Goal: Task Accomplishment & Management: Complete application form

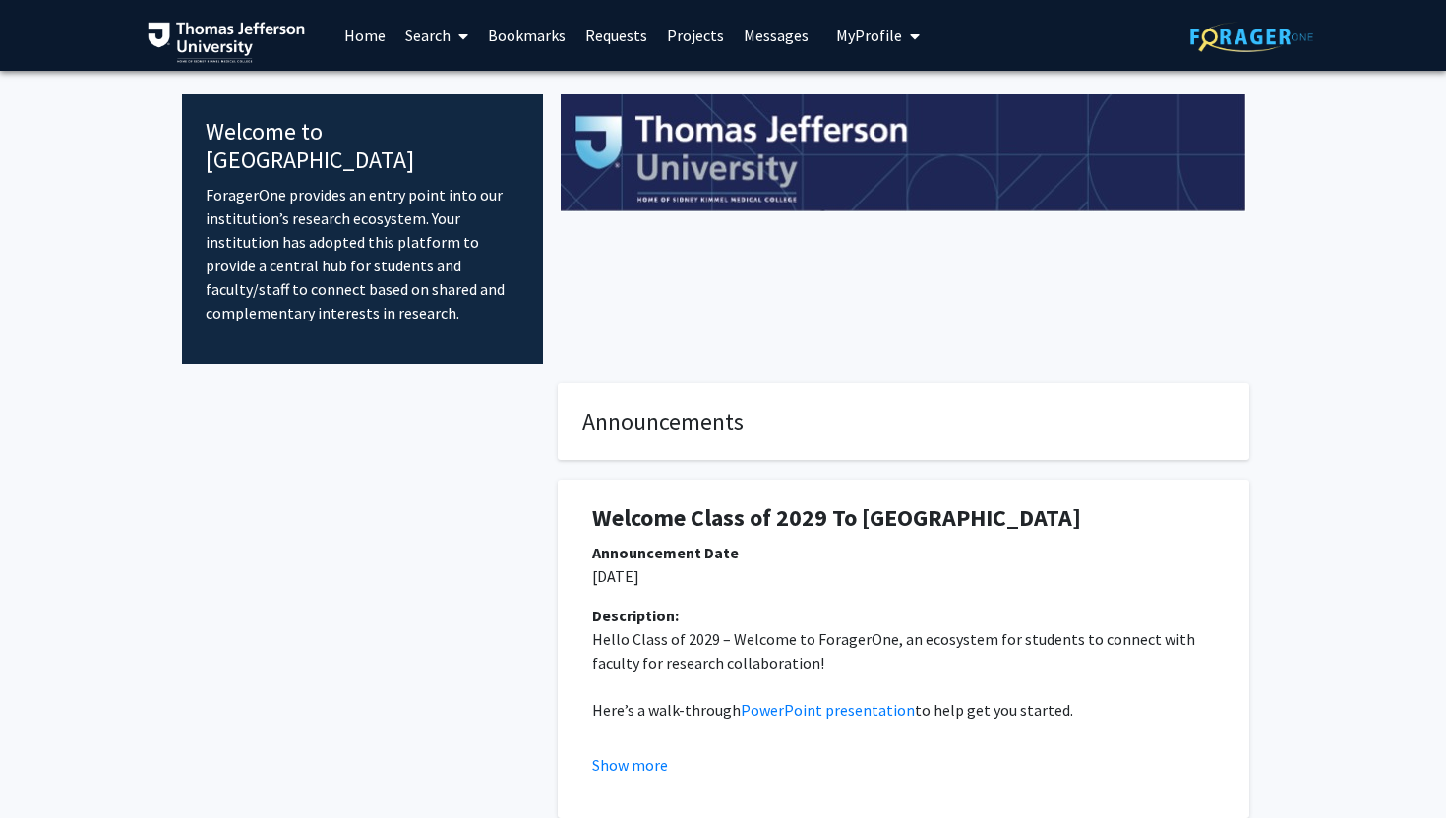
click at [411, 31] on link "Search" at bounding box center [436, 35] width 83 height 69
click at [444, 86] on span "Faculty/Staff" at bounding box center [467, 90] width 145 height 39
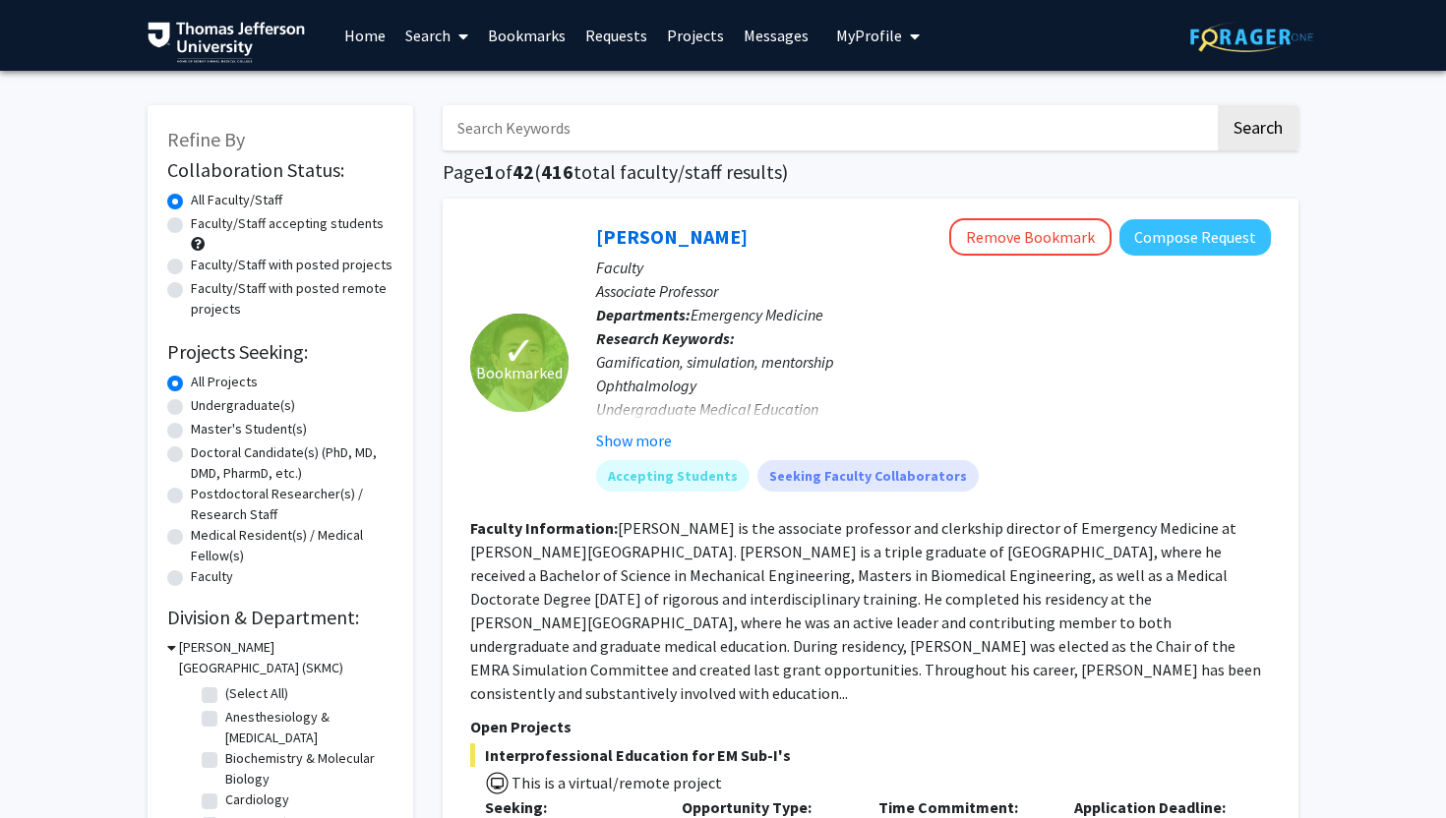
click at [266, 227] on label "Faculty/Staff accepting students" at bounding box center [287, 223] width 193 height 21
click at [204, 226] on input "Faculty/Staff accepting students" at bounding box center [197, 219] width 13 height 13
radio input "true"
click at [560, 138] on input "Search Keywords" at bounding box center [829, 127] width 772 height 45
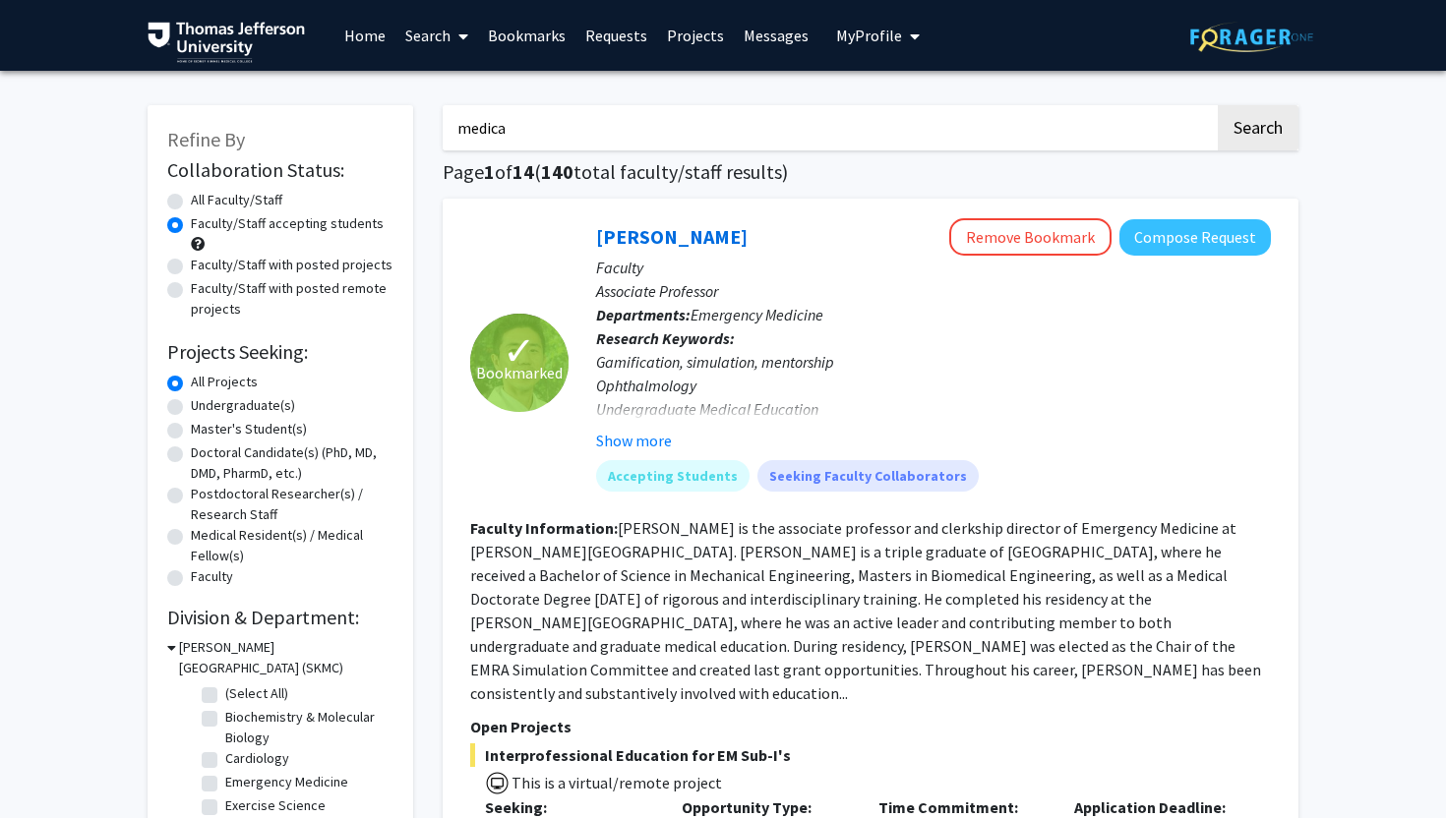
click at [545, 116] on input "medica" at bounding box center [829, 127] width 772 height 45
type input "medical education"
click at [1277, 138] on button "Search" at bounding box center [1257, 127] width 81 height 45
radio input "true"
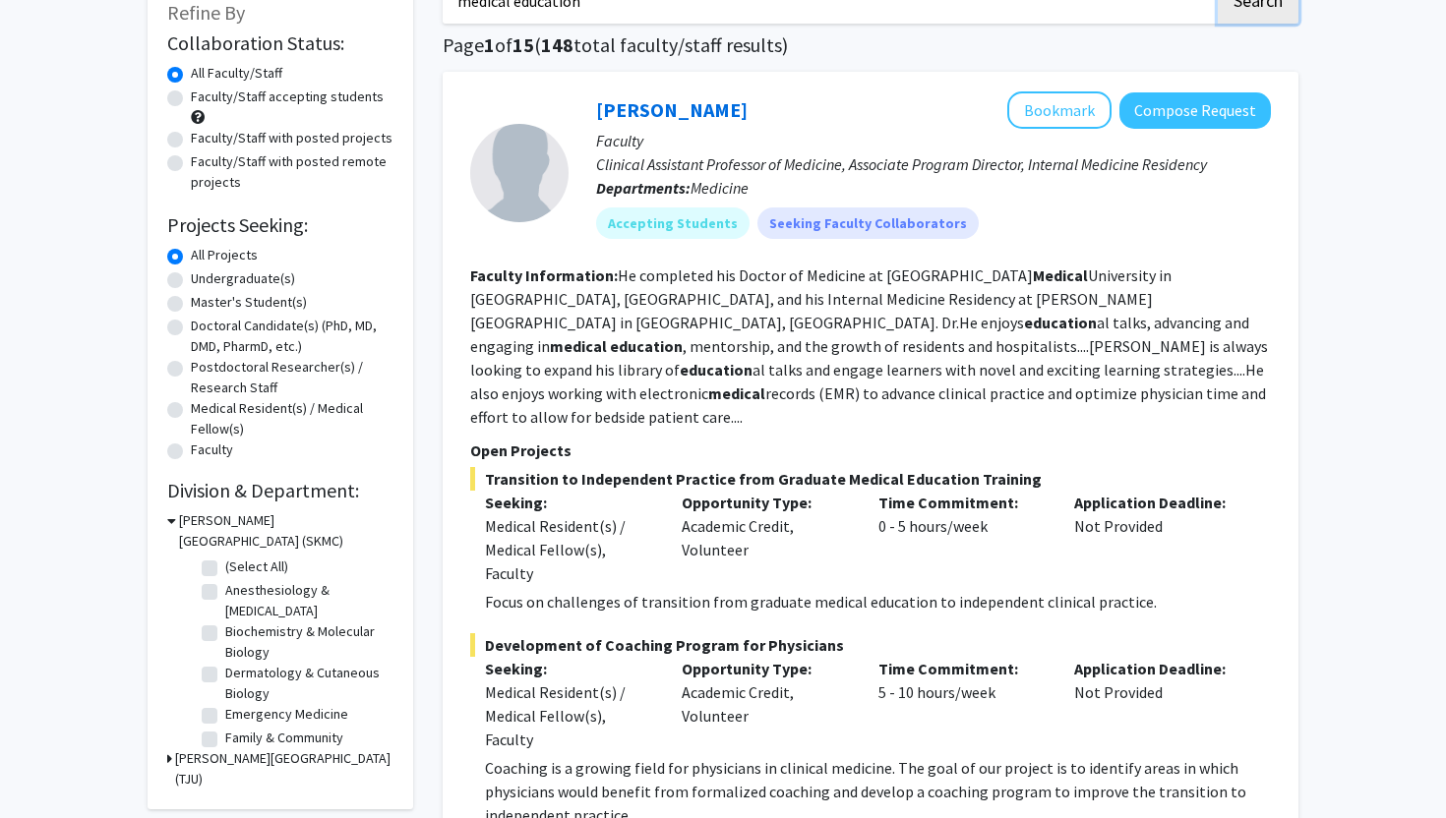
scroll to position [130, 0]
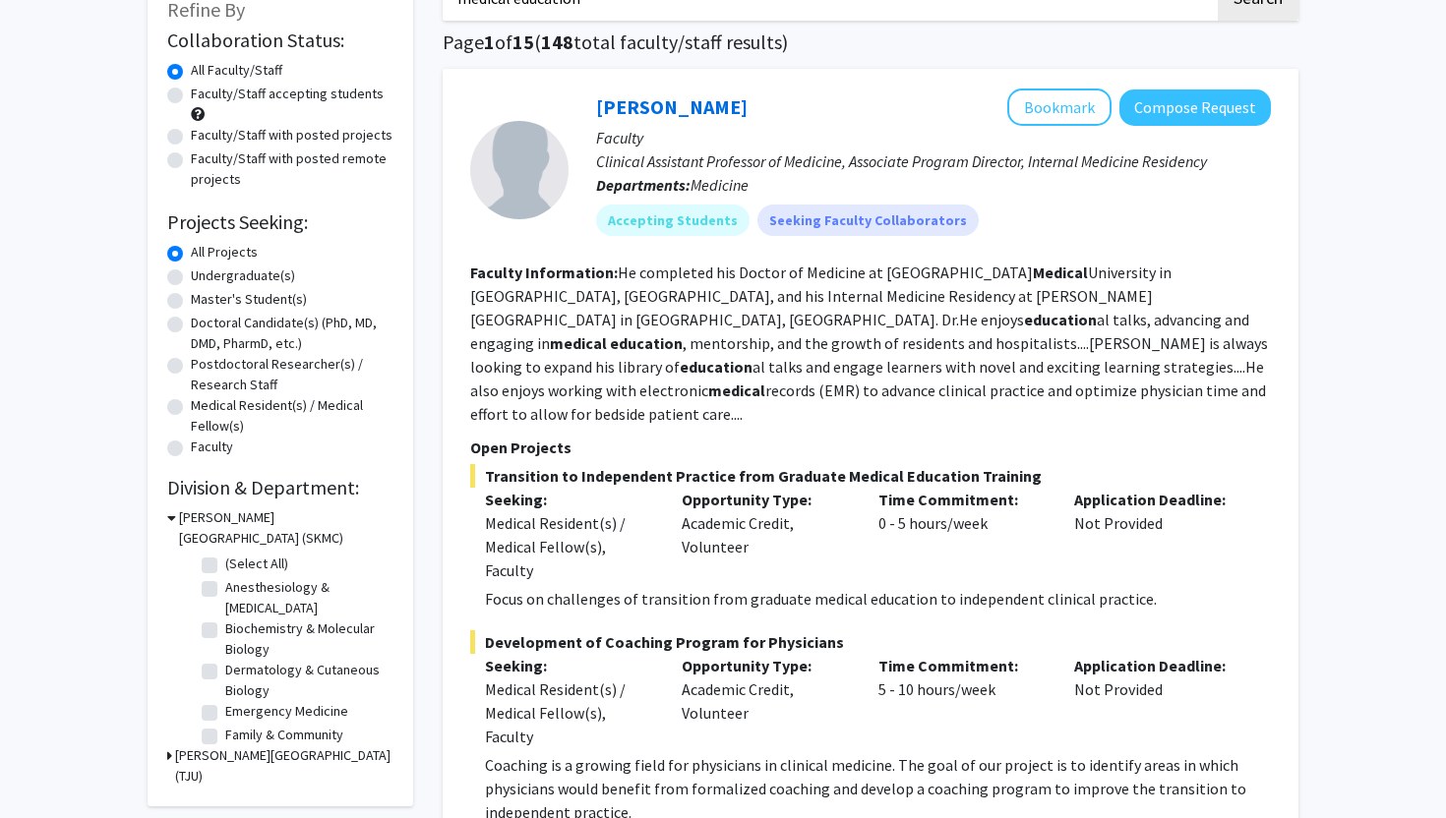
drag, startPoint x: 530, startPoint y: 448, endPoint x: 894, endPoint y: 448, distance: 363.9
click at [894, 464] on span "Transition to Independent Practice from Graduate Medical Education Training" at bounding box center [870, 476] width 800 height 24
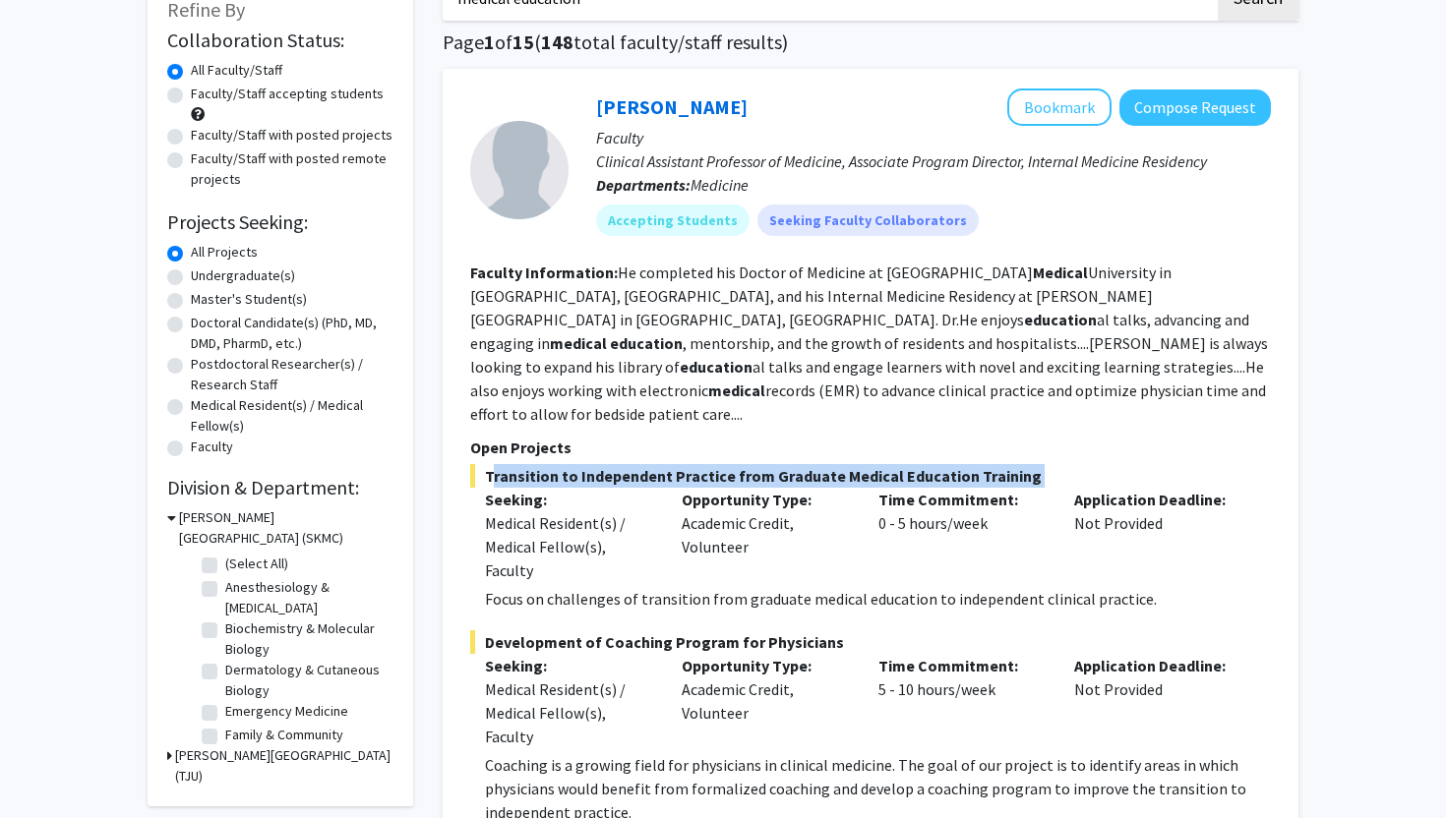
click at [894, 464] on span "Transition to Independent Practice from Graduate Medical Education Training" at bounding box center [870, 476] width 800 height 24
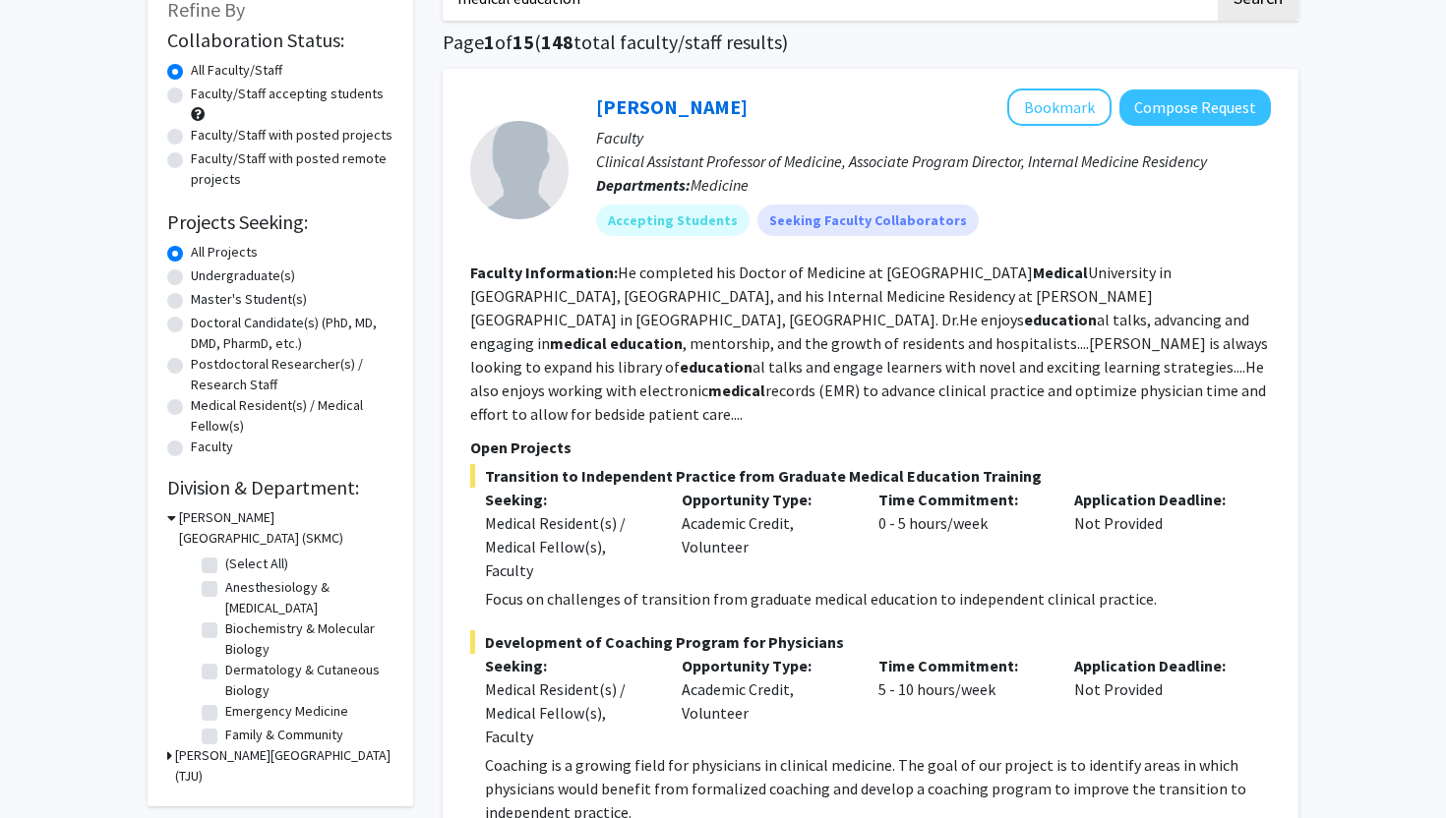
click at [845, 464] on span "Transition to Independent Practice from Graduate Medical Education Training" at bounding box center [870, 476] width 800 height 24
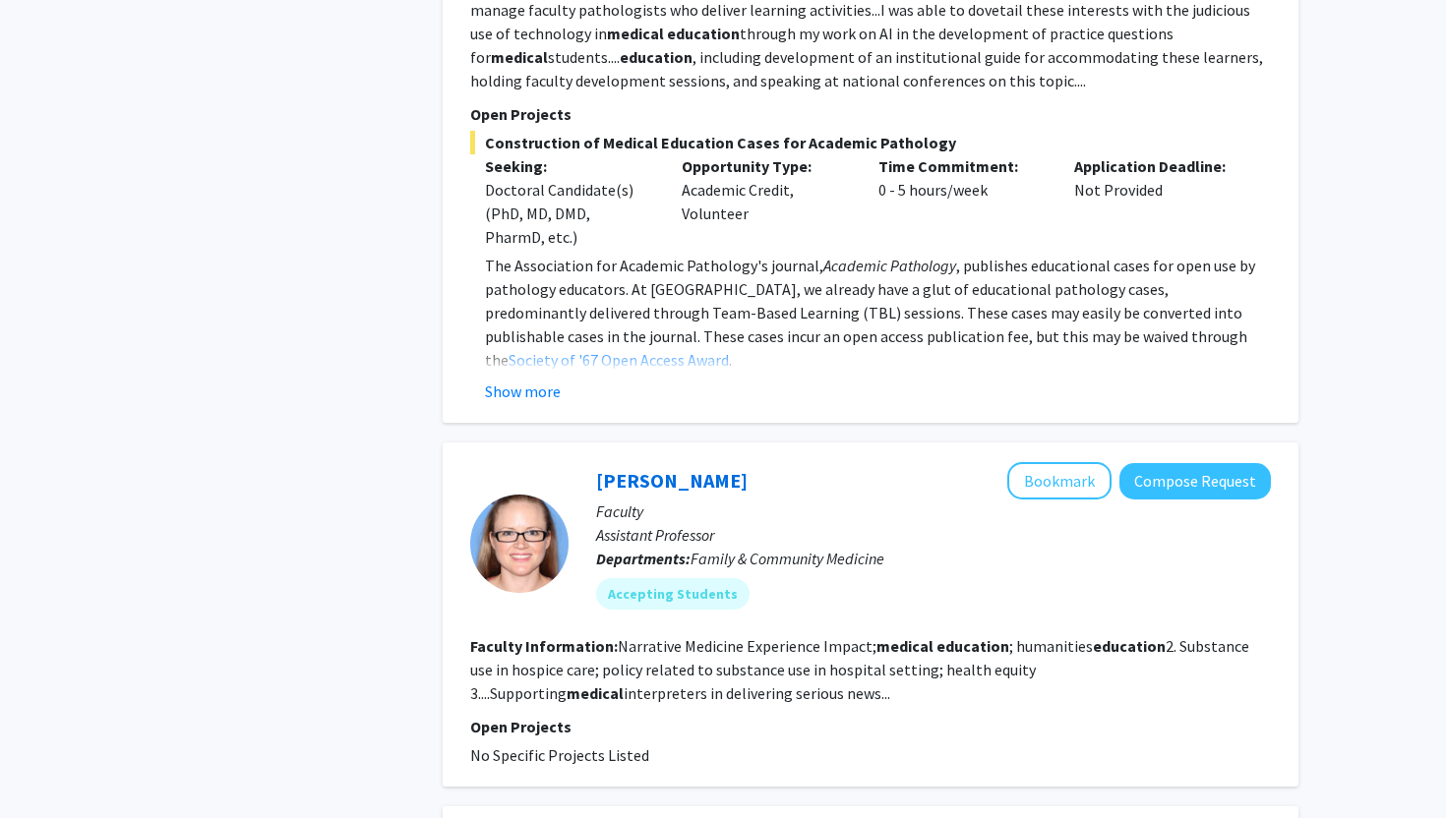
scroll to position [1355, 0]
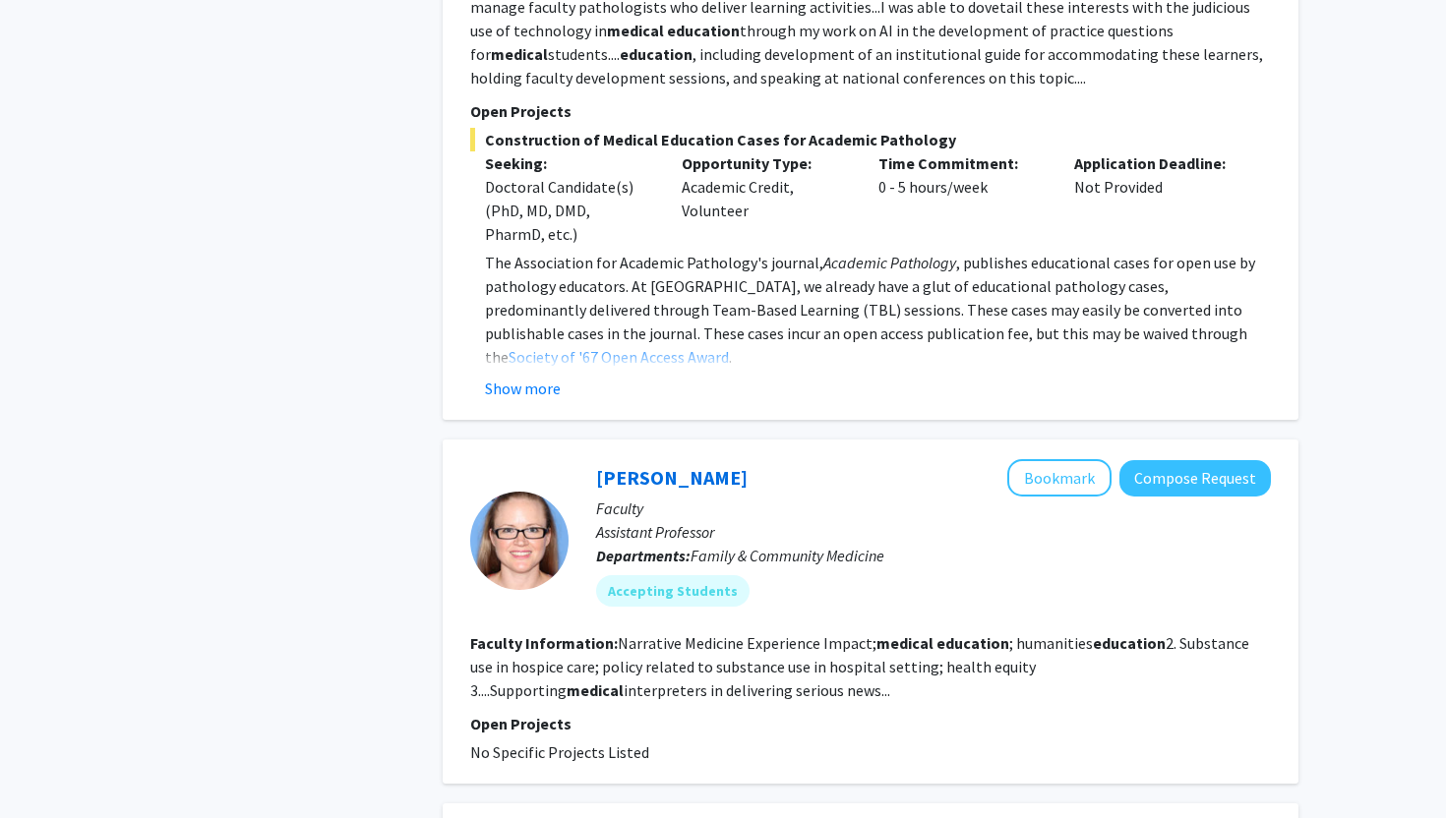
click at [534, 378] on div "[PERSON_NAME] Bookmark Compose Request Faculty Associate Professor Departments:…" at bounding box center [871, 29] width 856 height 782
click at [534, 377] on button "Show more" at bounding box center [523, 389] width 76 height 24
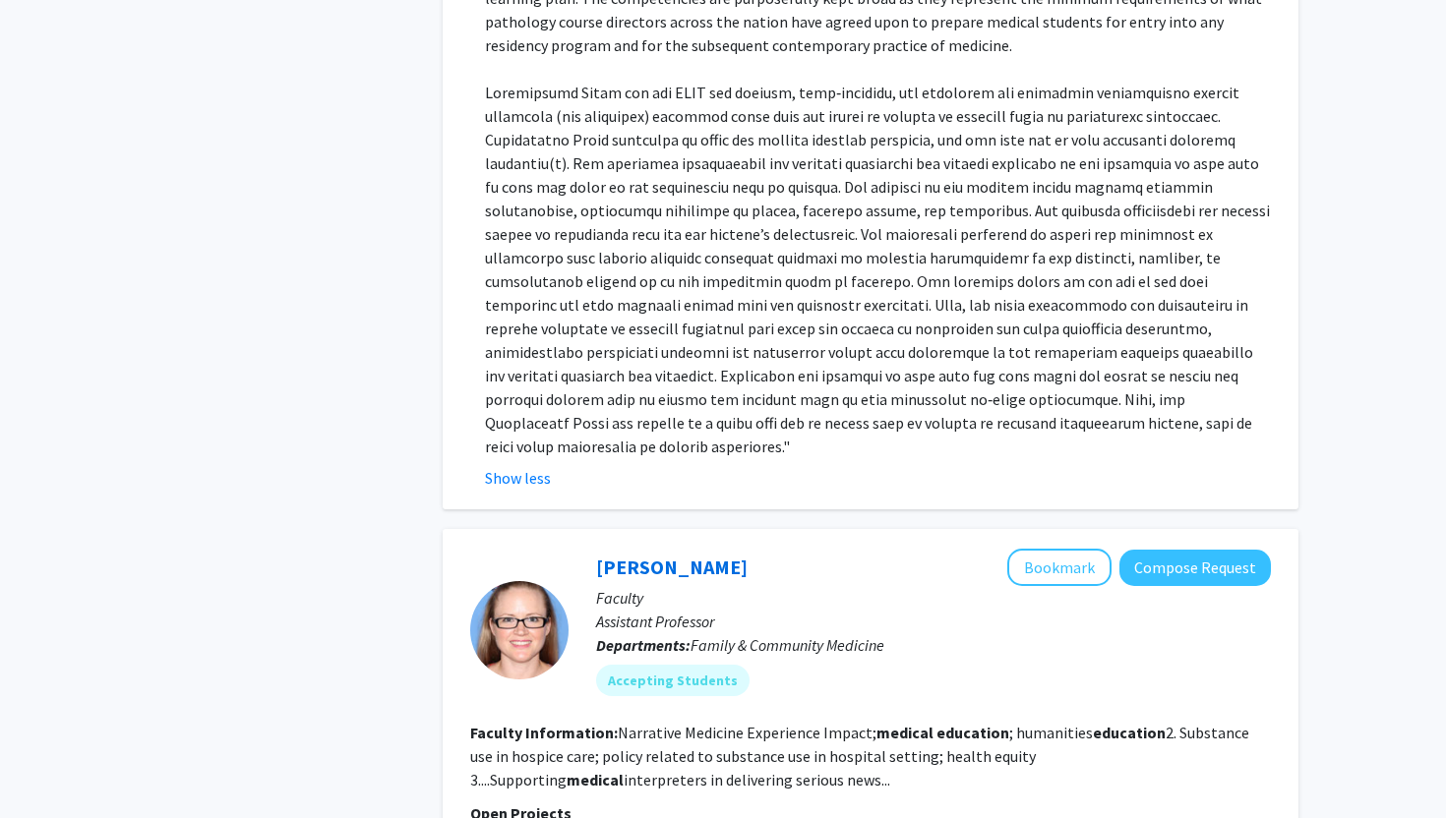
scroll to position [2487, 0]
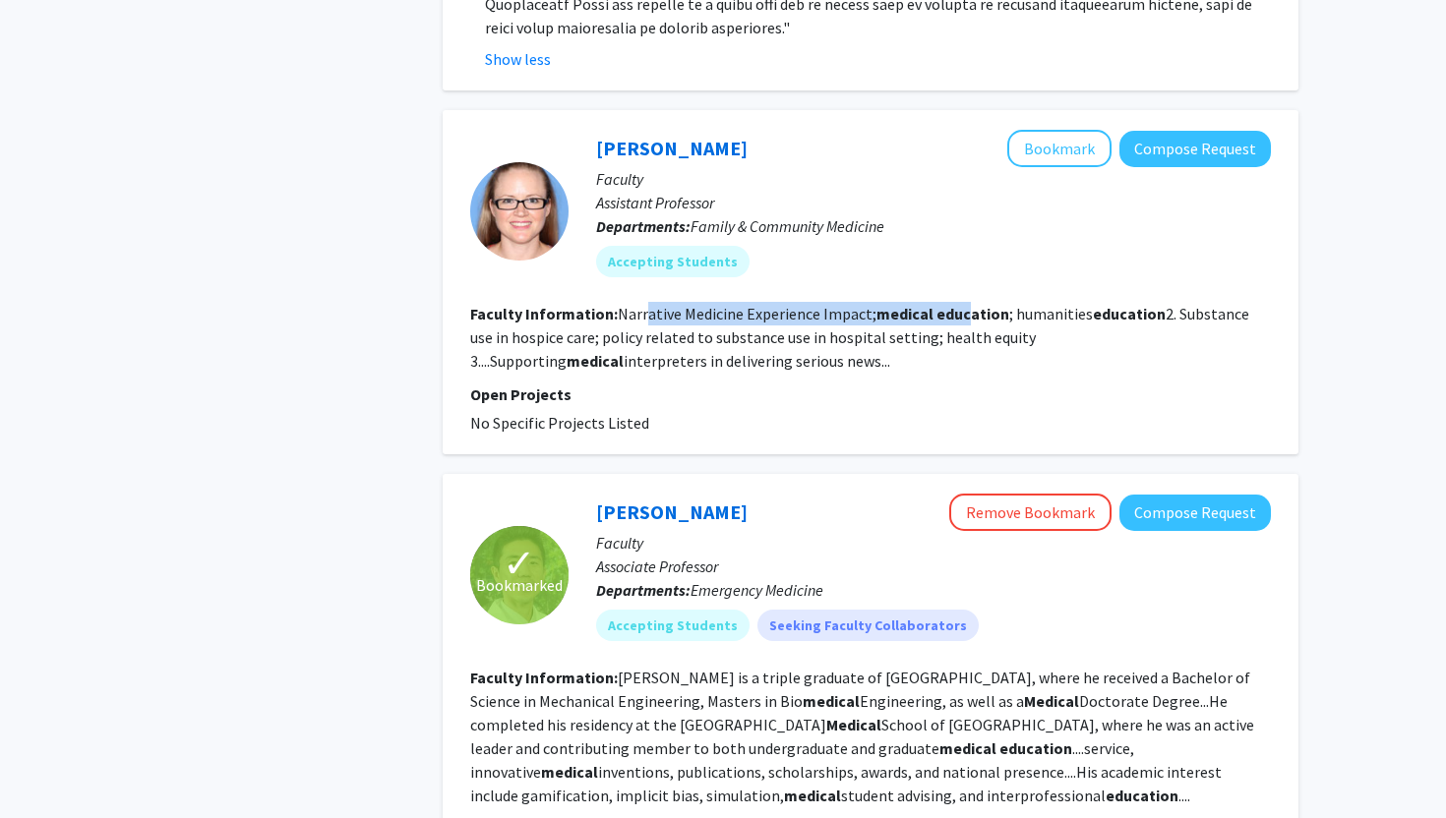
drag, startPoint x: 644, startPoint y: 243, endPoint x: 962, endPoint y: 243, distance: 317.6
click at [962, 304] on fg-read-more "Narrative Medicine Experience Impact; medical education ; humanities education …" at bounding box center [859, 337] width 779 height 67
click at [962, 304] on b "education" at bounding box center [972, 314] width 73 height 20
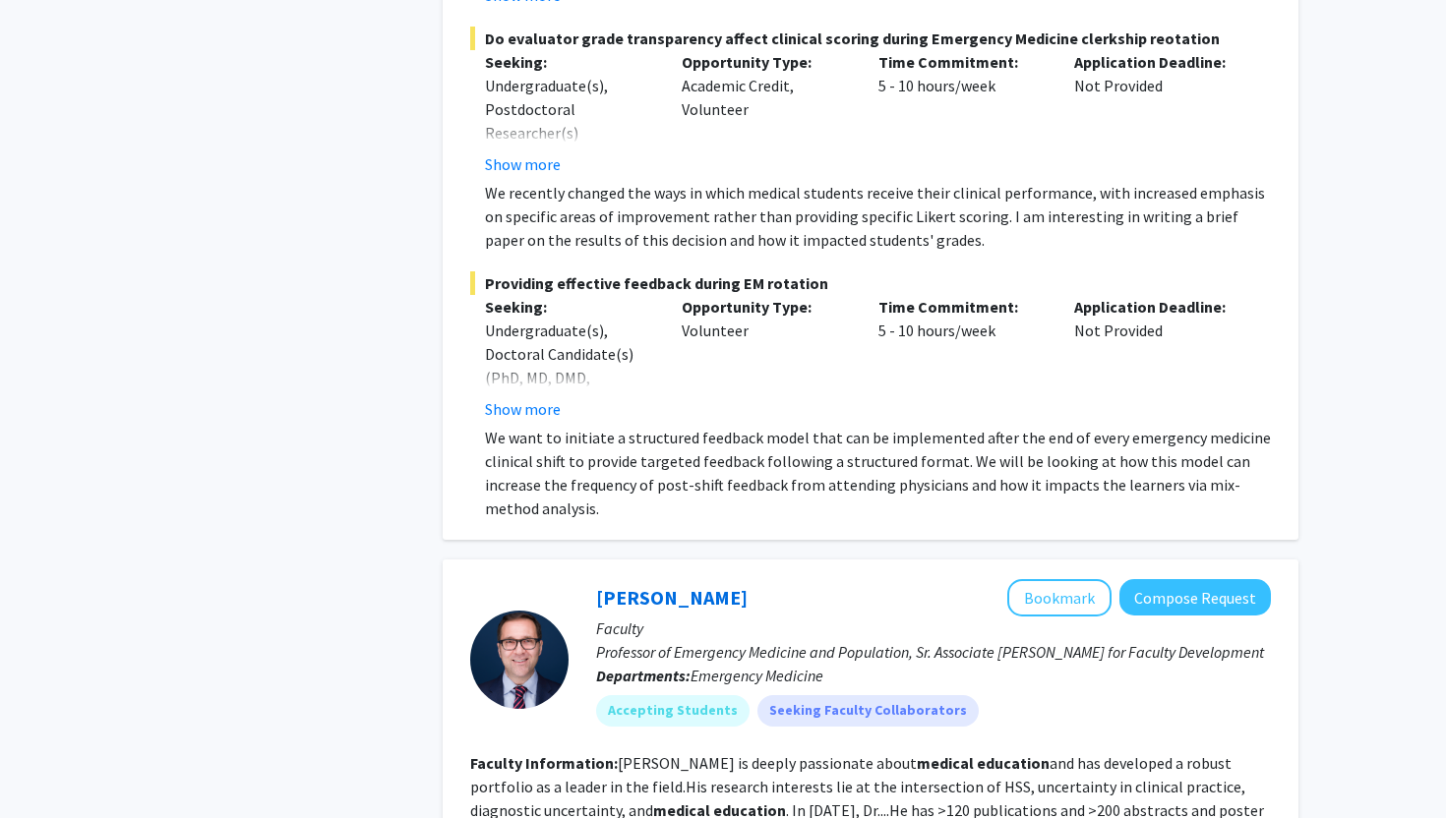
scroll to position [3926, 0]
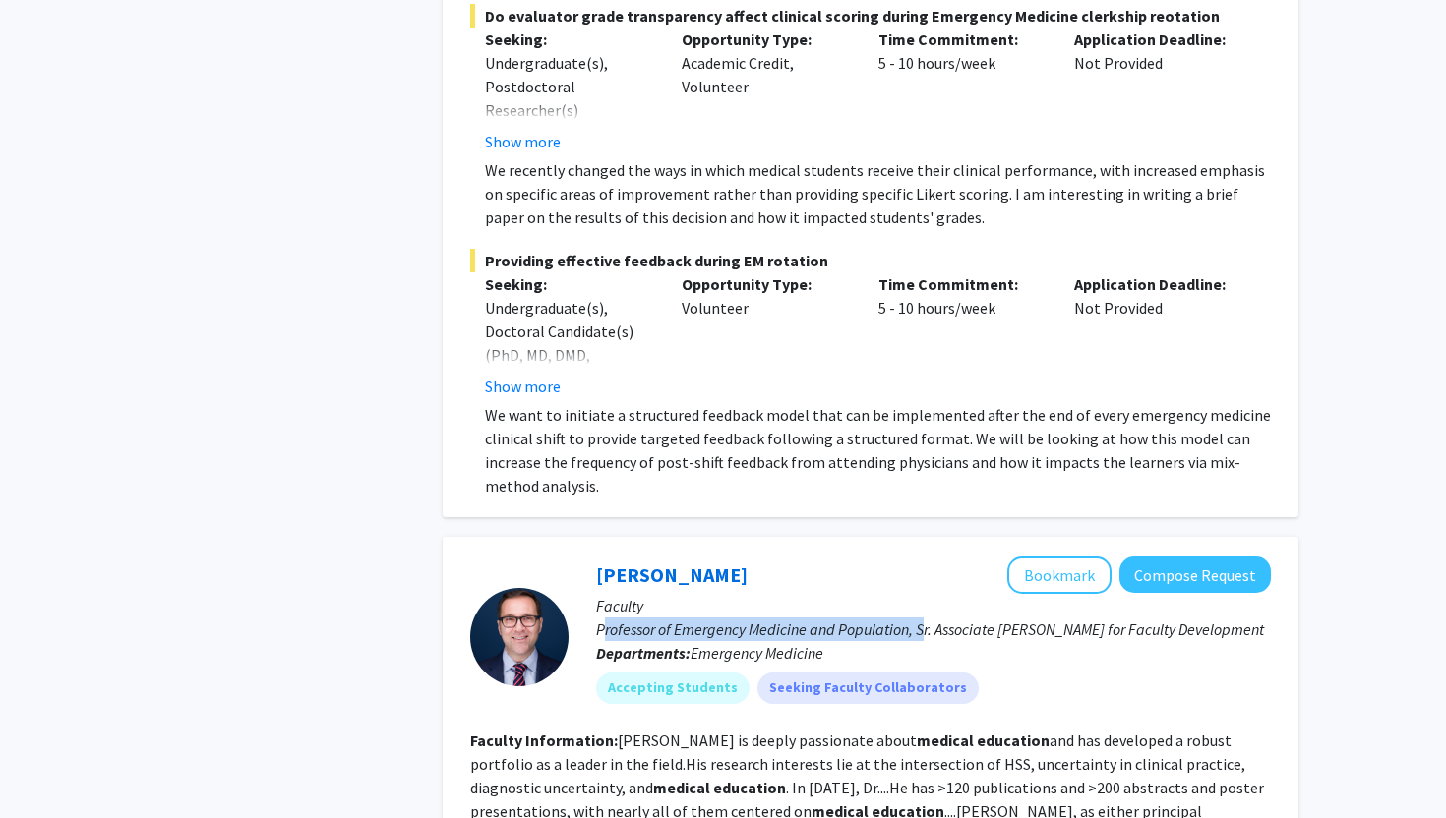
drag, startPoint x: 602, startPoint y: 561, endPoint x: 932, endPoint y: 561, distance: 330.4
click at [932, 618] on p "Professor of Emergency Medicine and Population, Sr. Associate [PERSON_NAME] for…" at bounding box center [933, 630] width 675 height 24
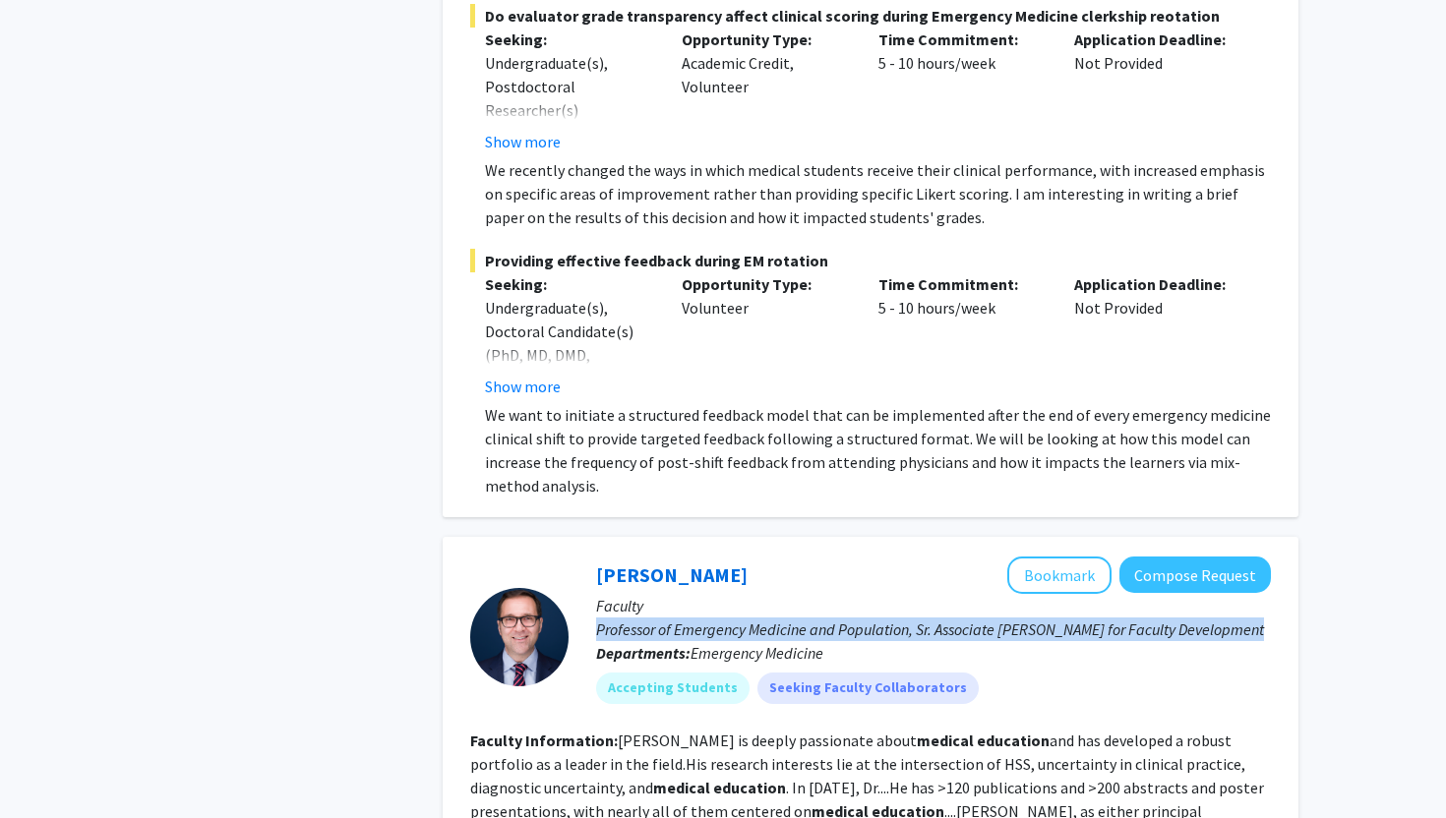
click at [822, 618] on p "Professor of Emergency Medicine and Population, Sr. Associate [PERSON_NAME] for…" at bounding box center [933, 630] width 675 height 24
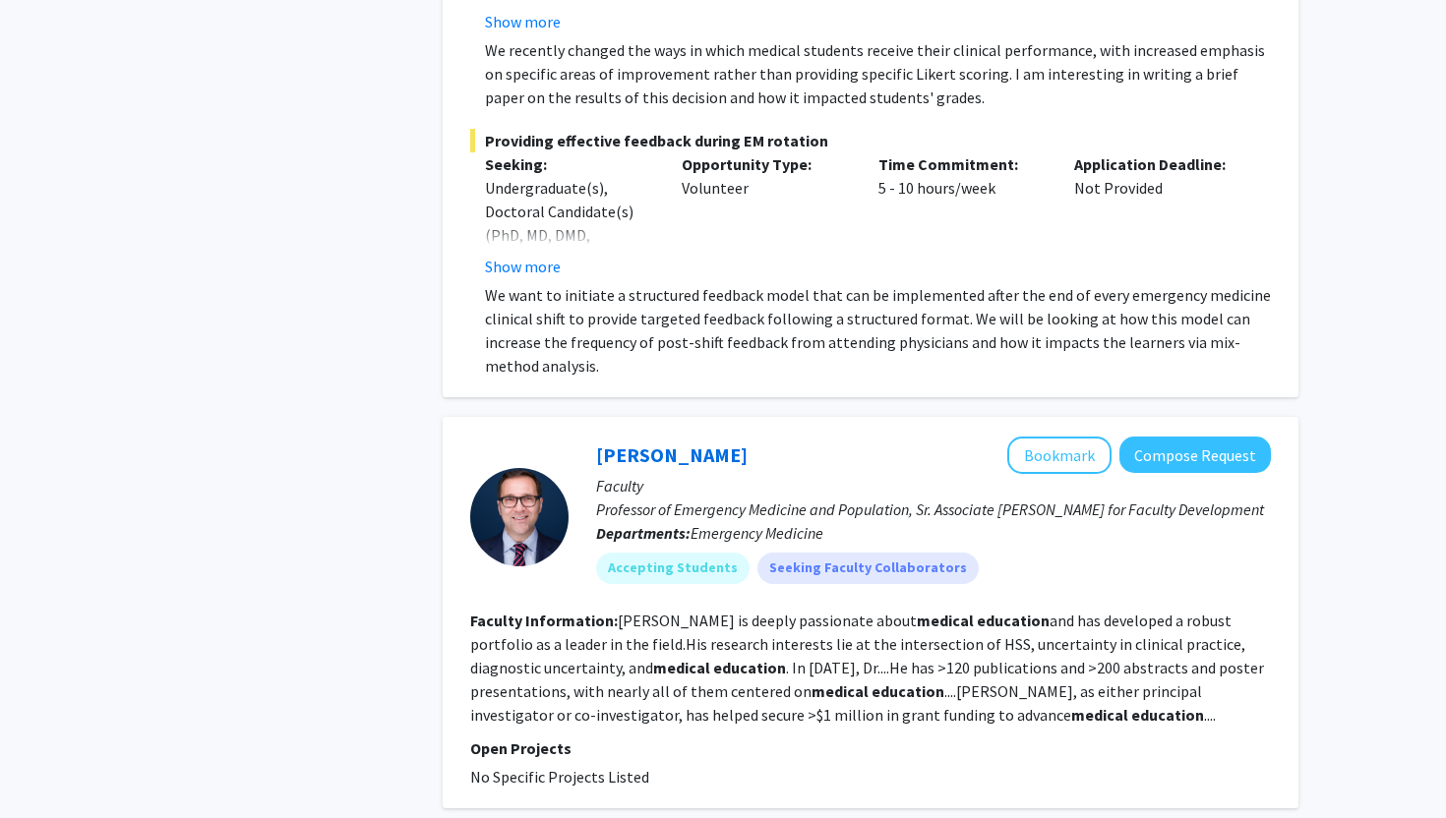
scroll to position [4047, 0]
drag, startPoint x: 859, startPoint y: 619, endPoint x: 1023, endPoint y: 619, distance: 163.2
click at [1023, 619] on fg-read-more "[PERSON_NAME] is deeply passionate about medical education and has developed a …" at bounding box center [867, 667] width 794 height 114
drag, startPoint x: 587, startPoint y: 646, endPoint x: 919, endPoint y: 646, distance: 332.4
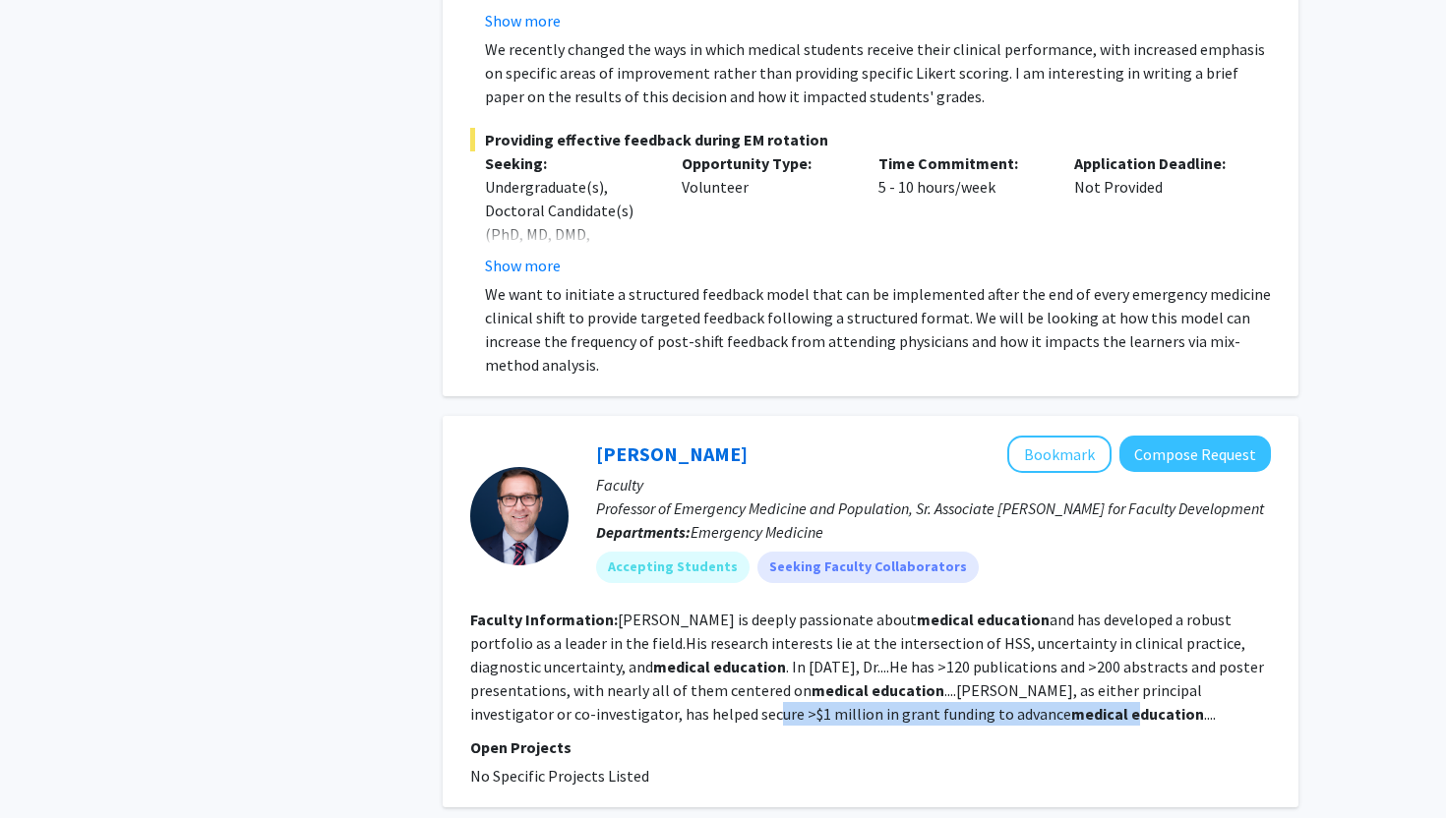
click at [919, 646] on fg-read-more "[PERSON_NAME] is deeply passionate about medical education and has developed a …" at bounding box center [867, 667] width 794 height 114
click at [1131, 704] on b "education" at bounding box center [1167, 714] width 73 height 20
drag, startPoint x: 1008, startPoint y: 646, endPoint x: 522, endPoint y: 633, distance: 486.0
click at [522, 633] on section "Faculty Information: [PERSON_NAME] is deeply passionate about medical education…" at bounding box center [870, 667] width 800 height 118
click at [522, 633] on fg-read-more "[PERSON_NAME] is deeply passionate about medical education and has developed a …" at bounding box center [867, 667] width 794 height 114
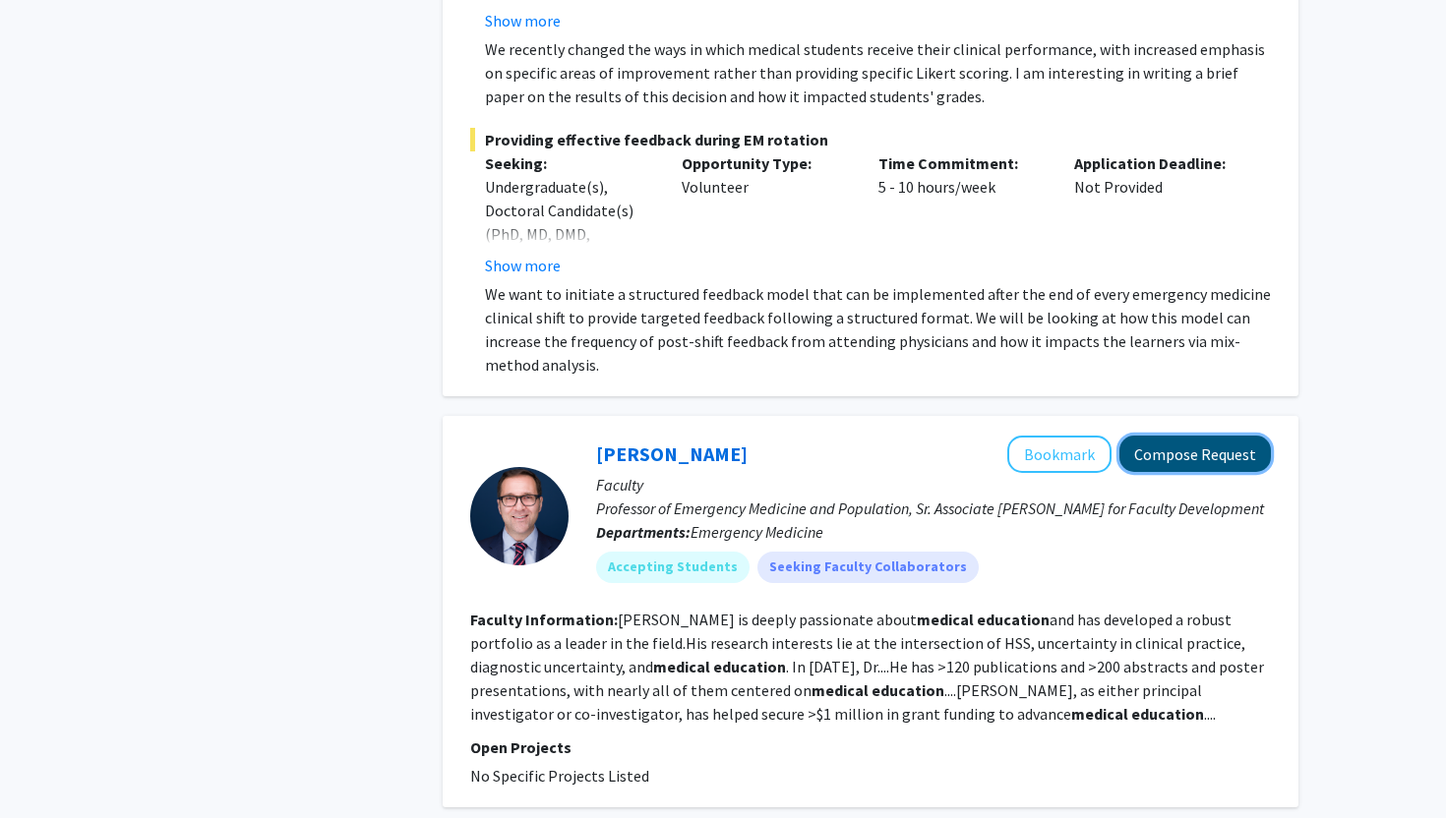
click at [1185, 436] on button "Compose Request" at bounding box center [1194, 454] width 151 height 36
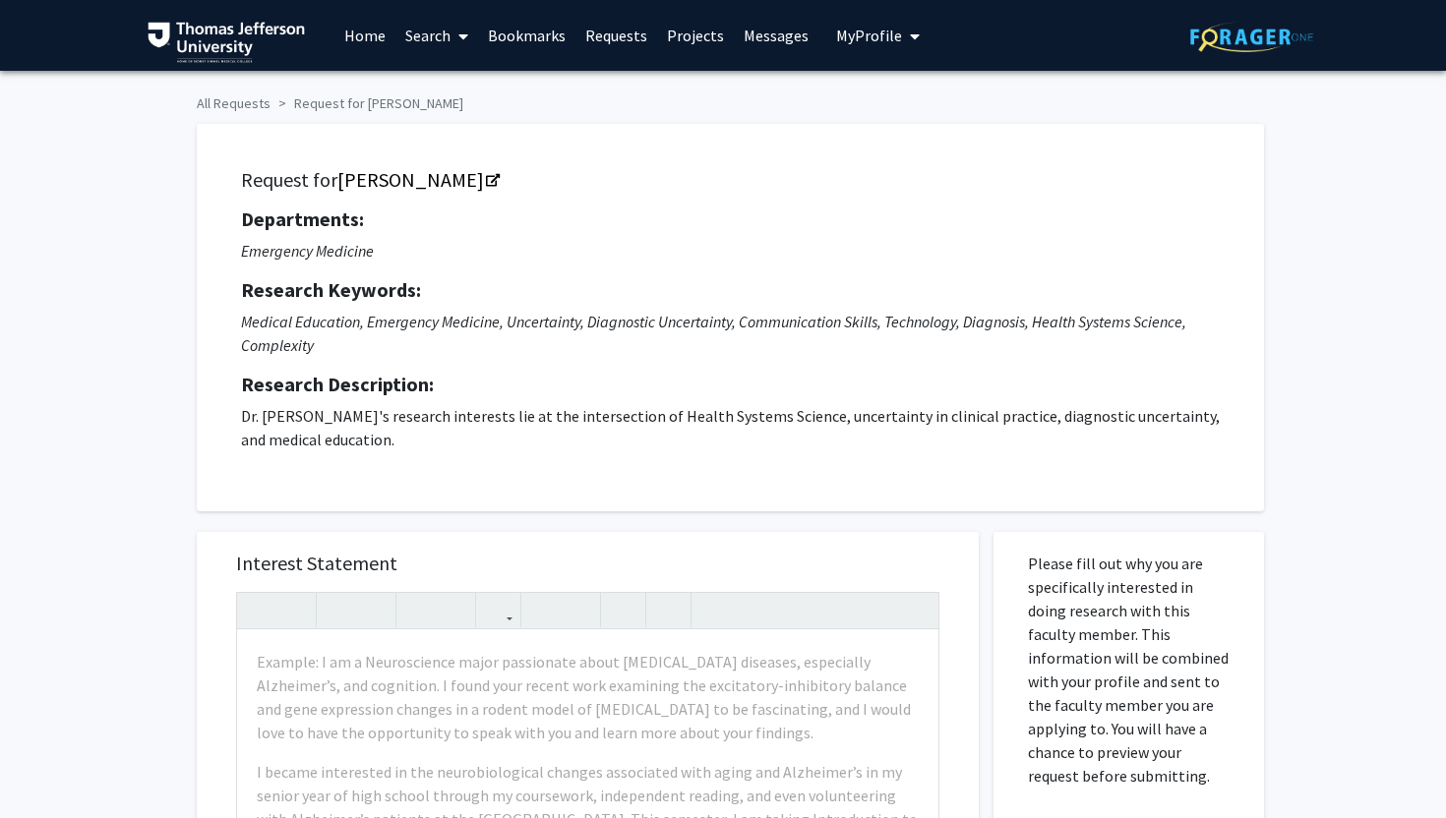
scroll to position [170, 0]
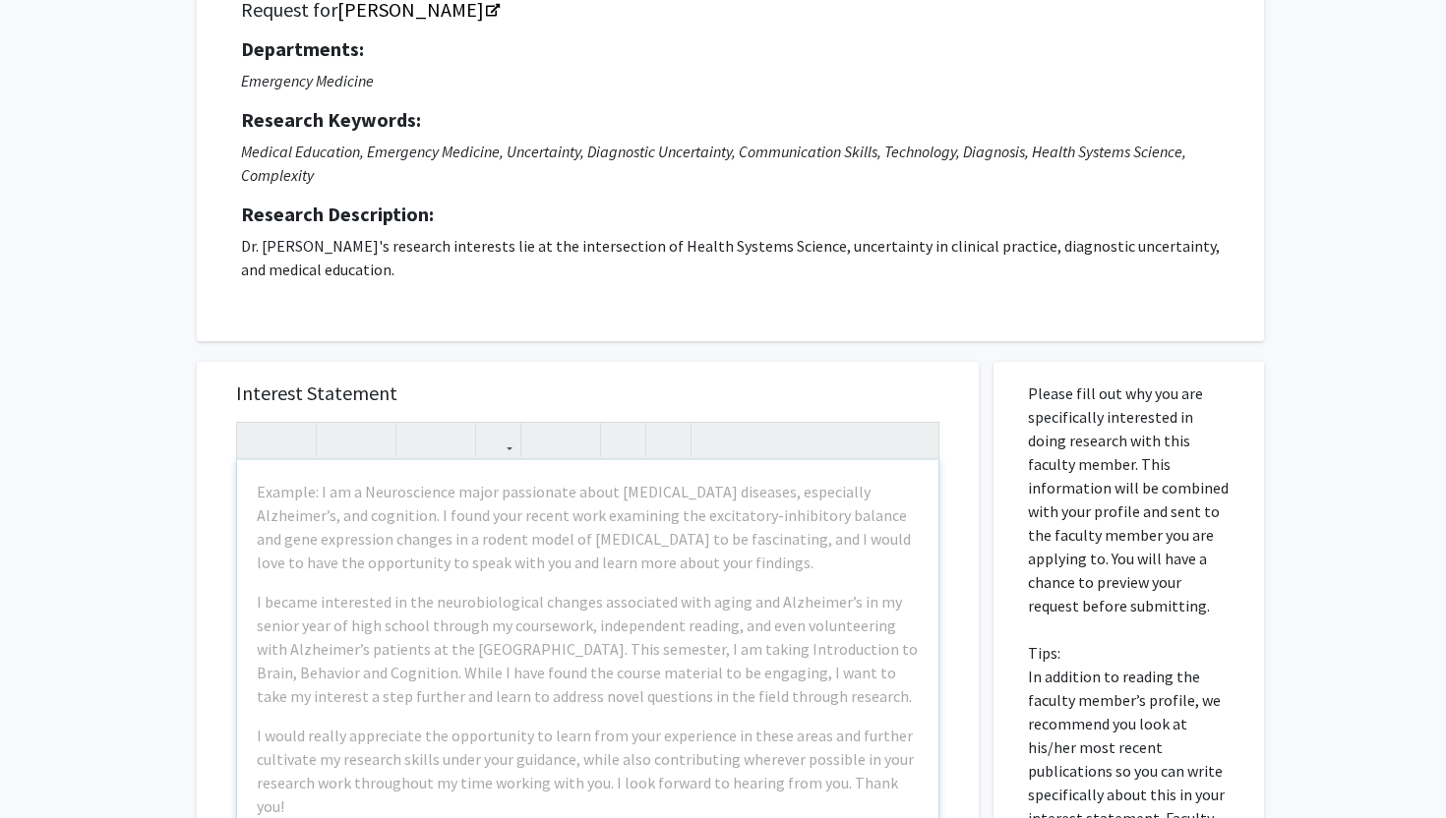
click at [364, 579] on div "Example: I am a Neuroscience major passionate about [MEDICAL_DATA] diseases, es…" at bounding box center [587, 685] width 701 height 450
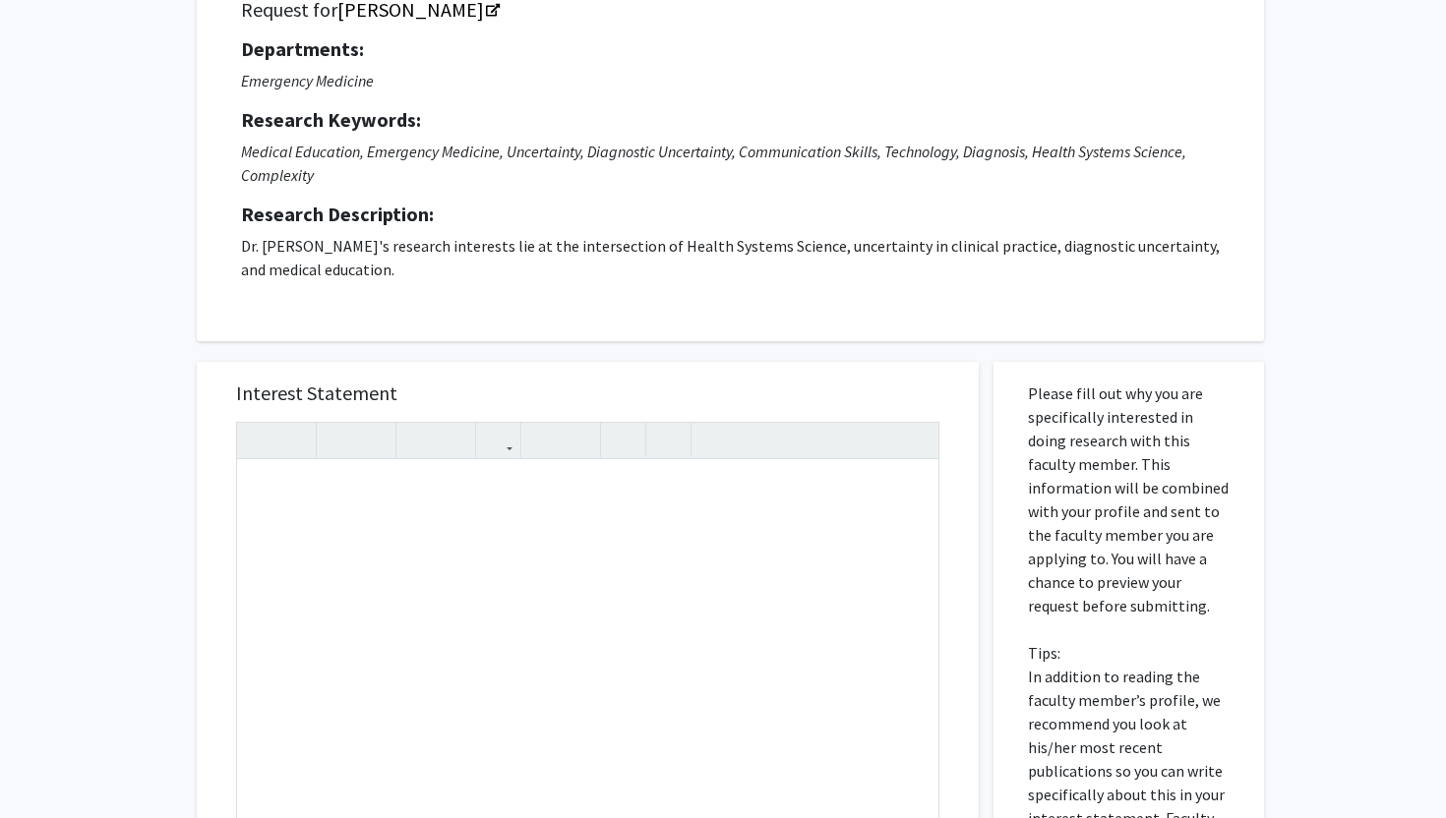
click at [138, 498] on div "All Requests Request for [PERSON_NAME] Request for [PERSON_NAME] Departments: E…" at bounding box center [723, 588] width 1446 height 1375
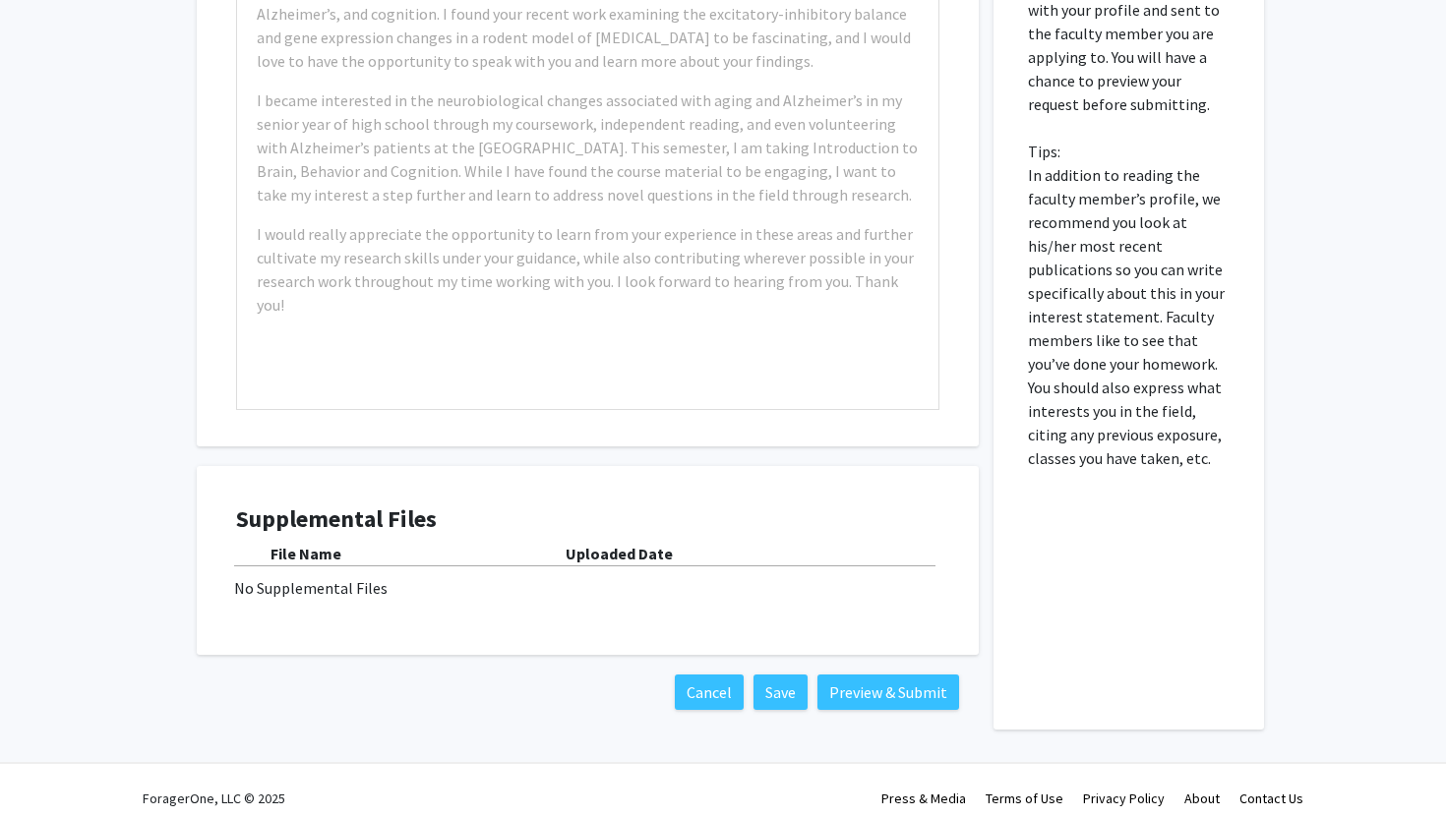
scroll to position [673, 0]
click at [589, 559] on b "Uploaded Date" at bounding box center [618, 553] width 107 height 20
click at [304, 575] on div "No Supplemental Files" at bounding box center [587, 587] width 707 height 24
click at [304, 586] on div "No Supplemental Files" at bounding box center [587, 587] width 707 height 24
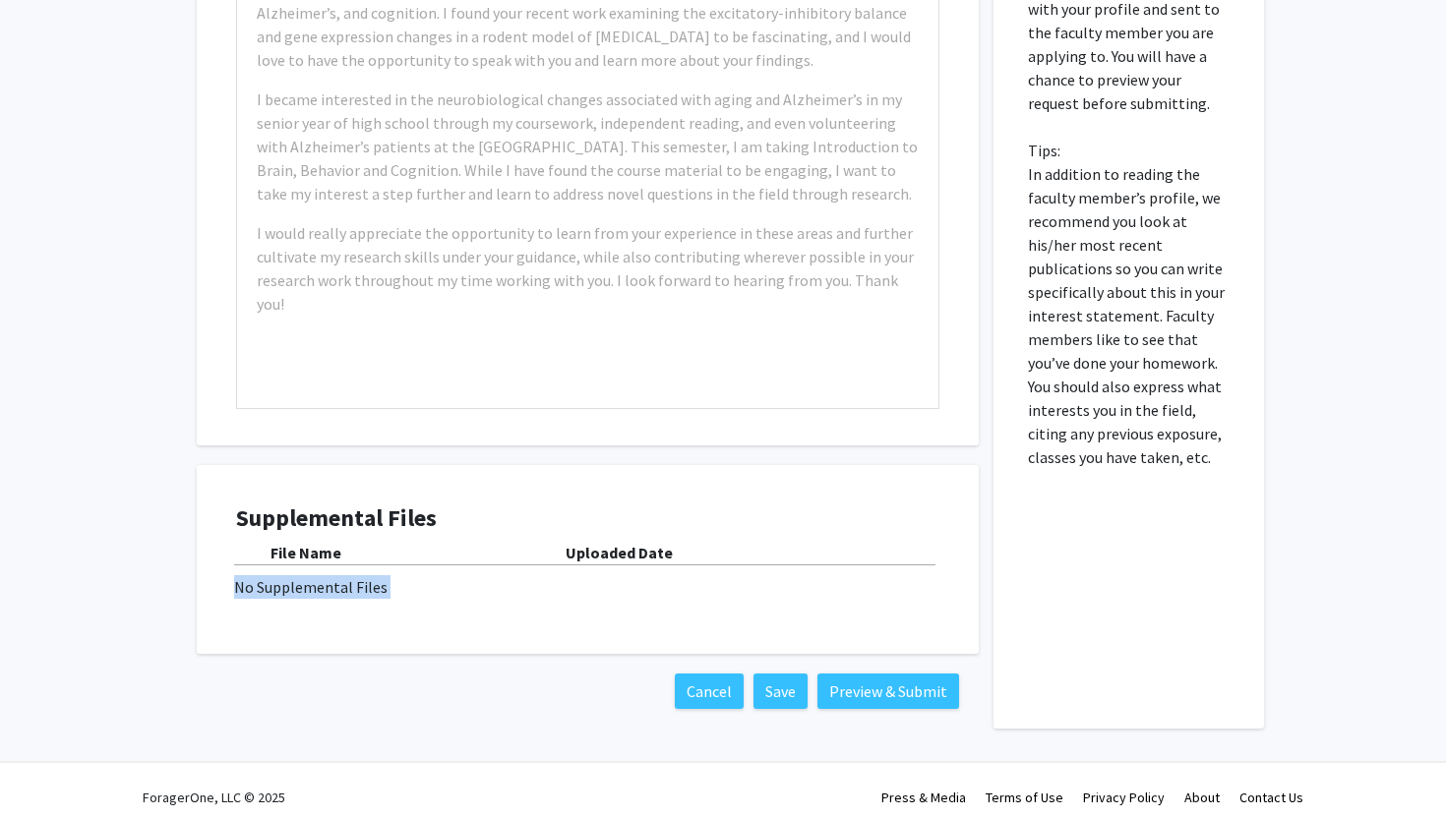
click at [304, 586] on div "No Supplemental Files" at bounding box center [587, 587] width 707 height 24
click at [392, 586] on div "No Supplemental Files" at bounding box center [587, 587] width 707 height 24
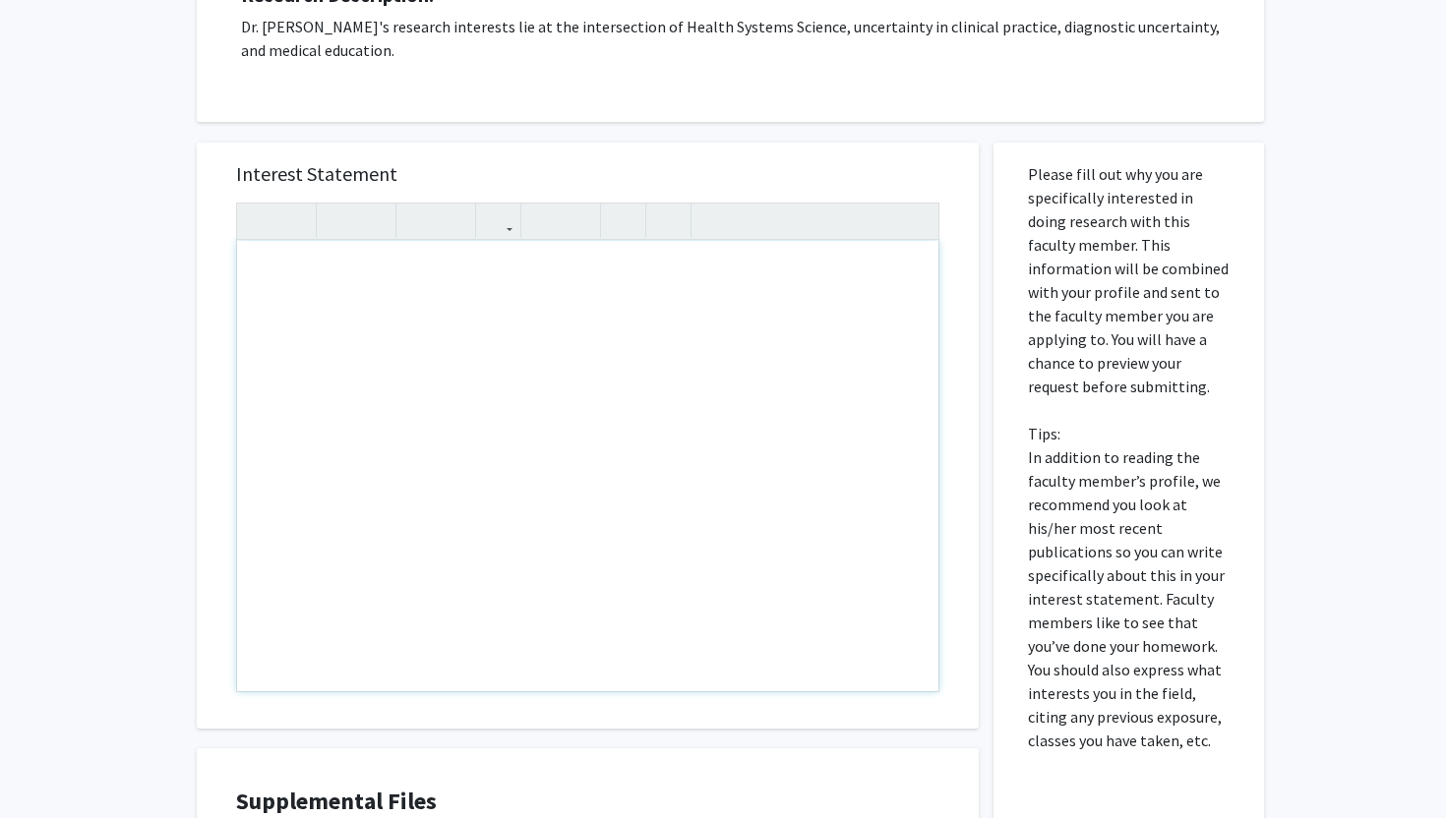
click at [392, 583] on div "Note to users with screen readers: Please press Alt+0 or Option+0 to deactivate…" at bounding box center [587, 466] width 701 height 450
type textarea "j"
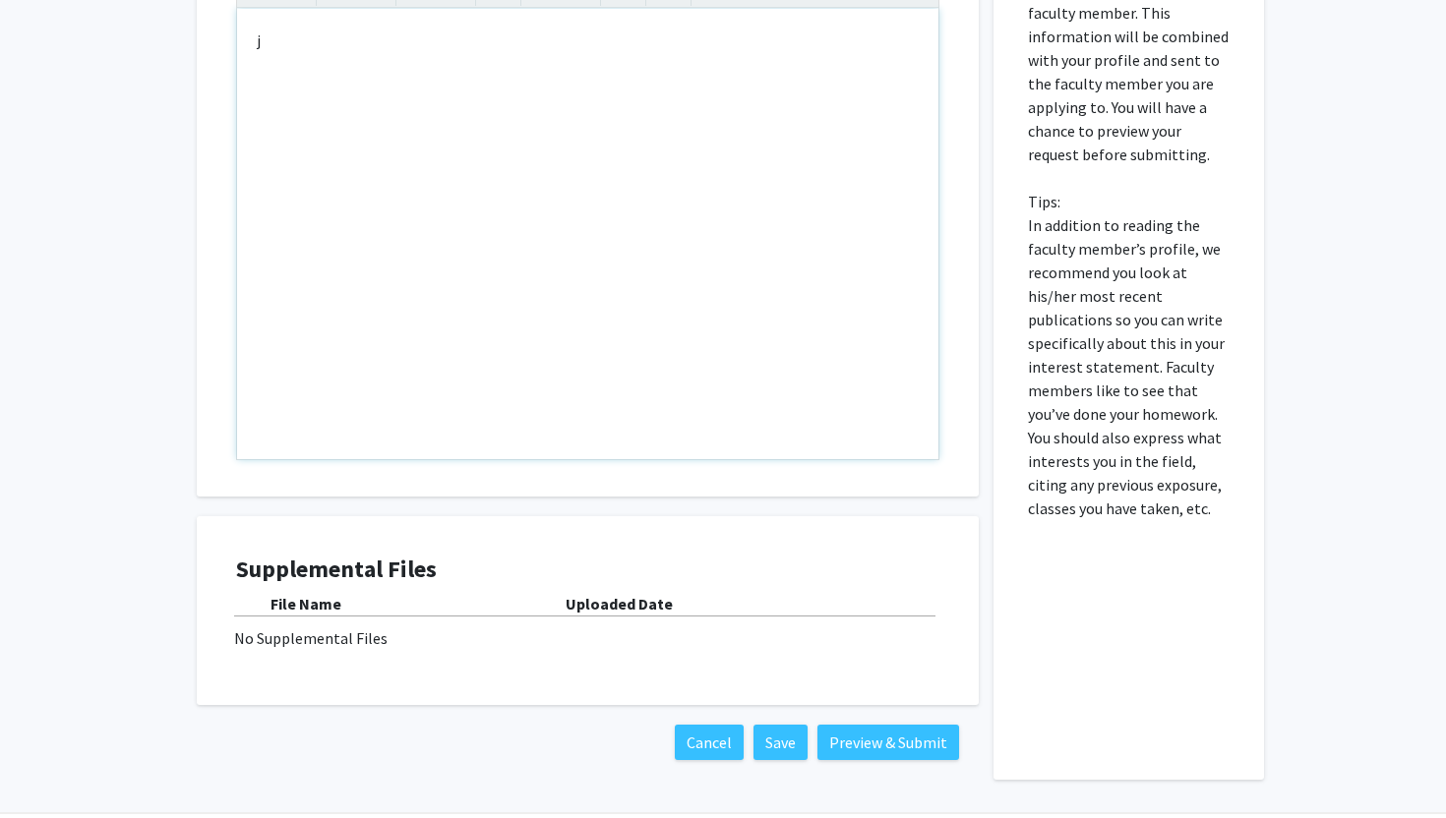
scroll to position [622, 0]
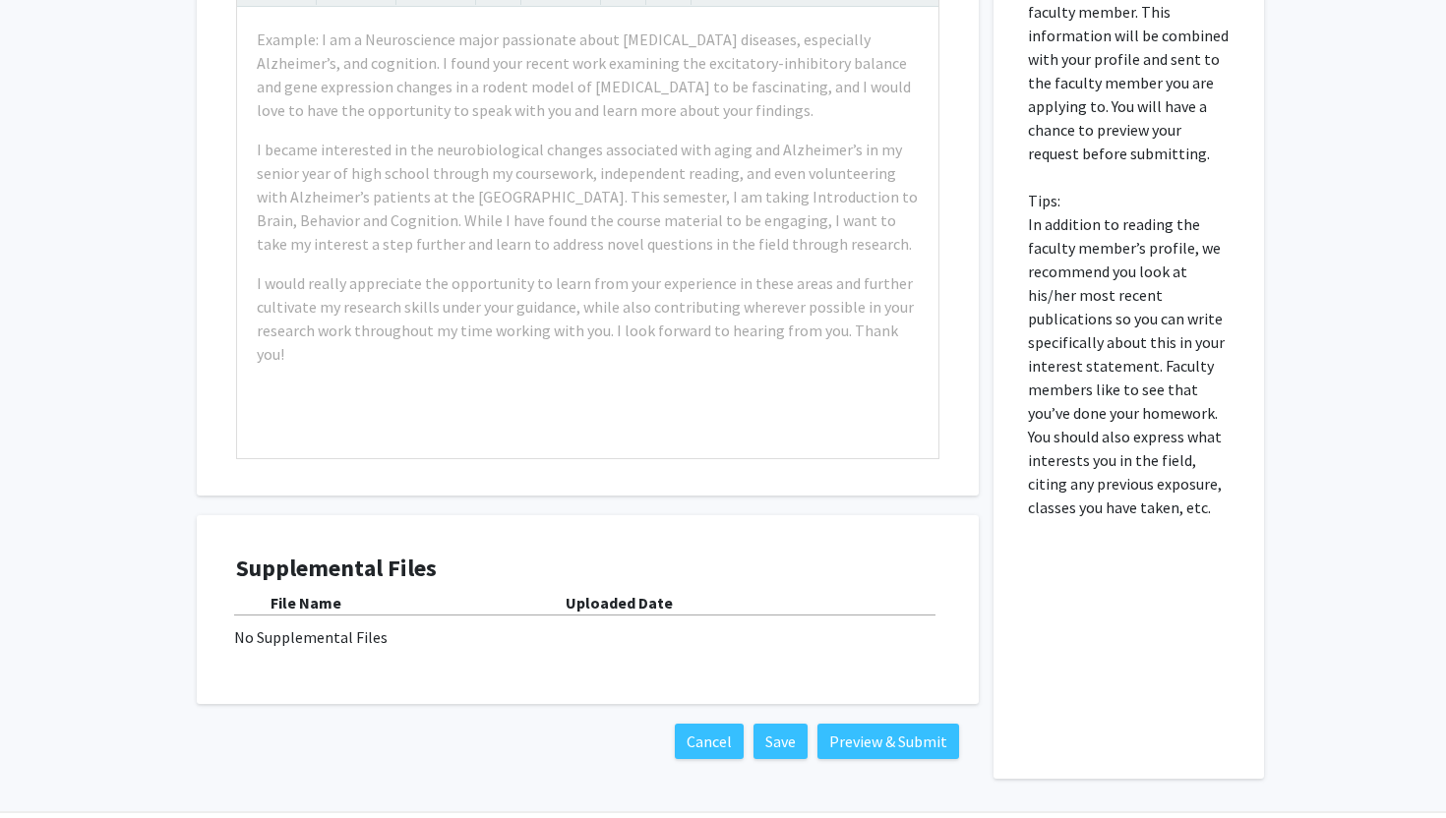
click at [14, 540] on div "All Requests Request for [PERSON_NAME] Request for [PERSON_NAME] Departments: E…" at bounding box center [723, 135] width 1446 height 1375
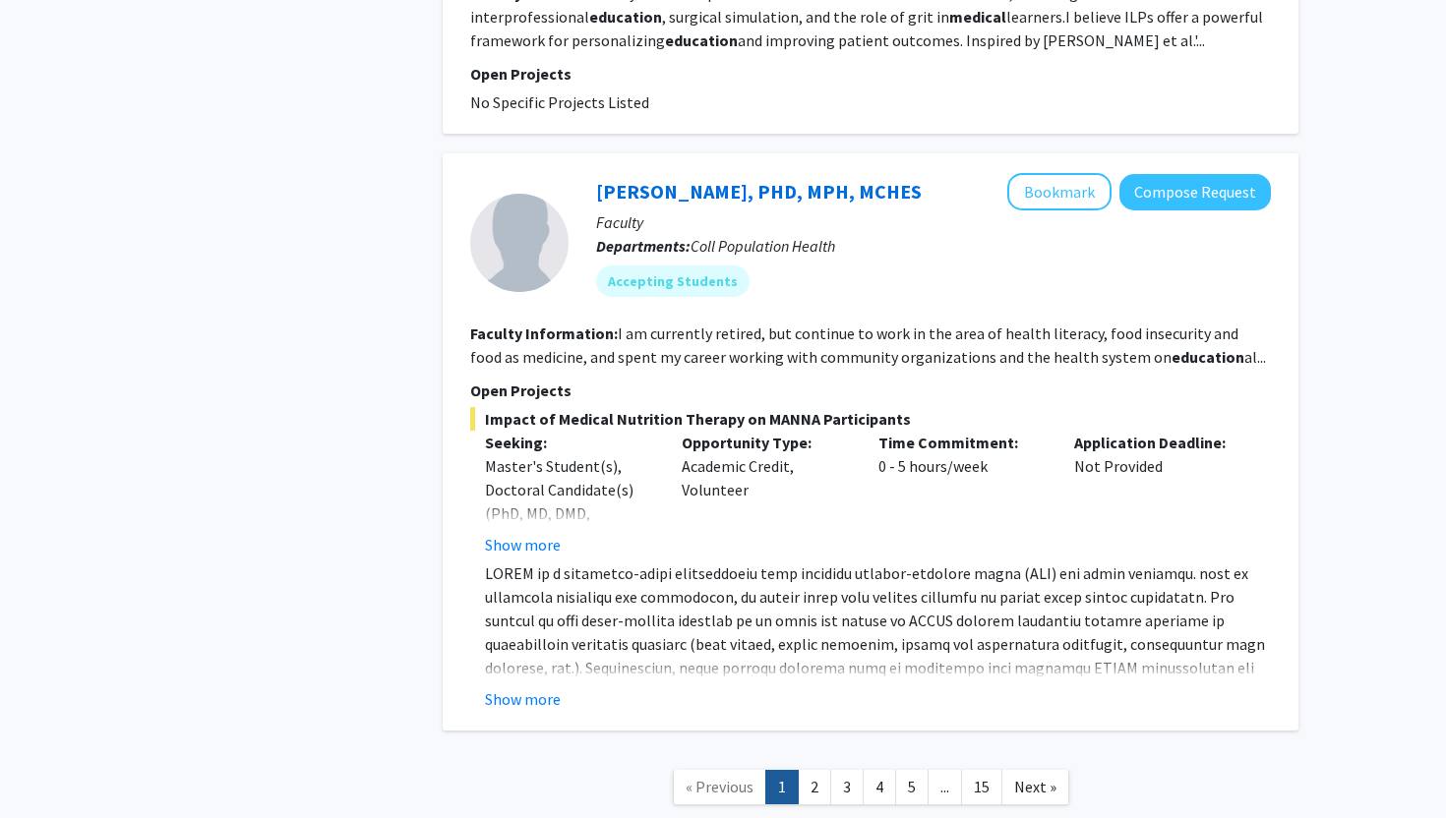
scroll to position [9248, 0]
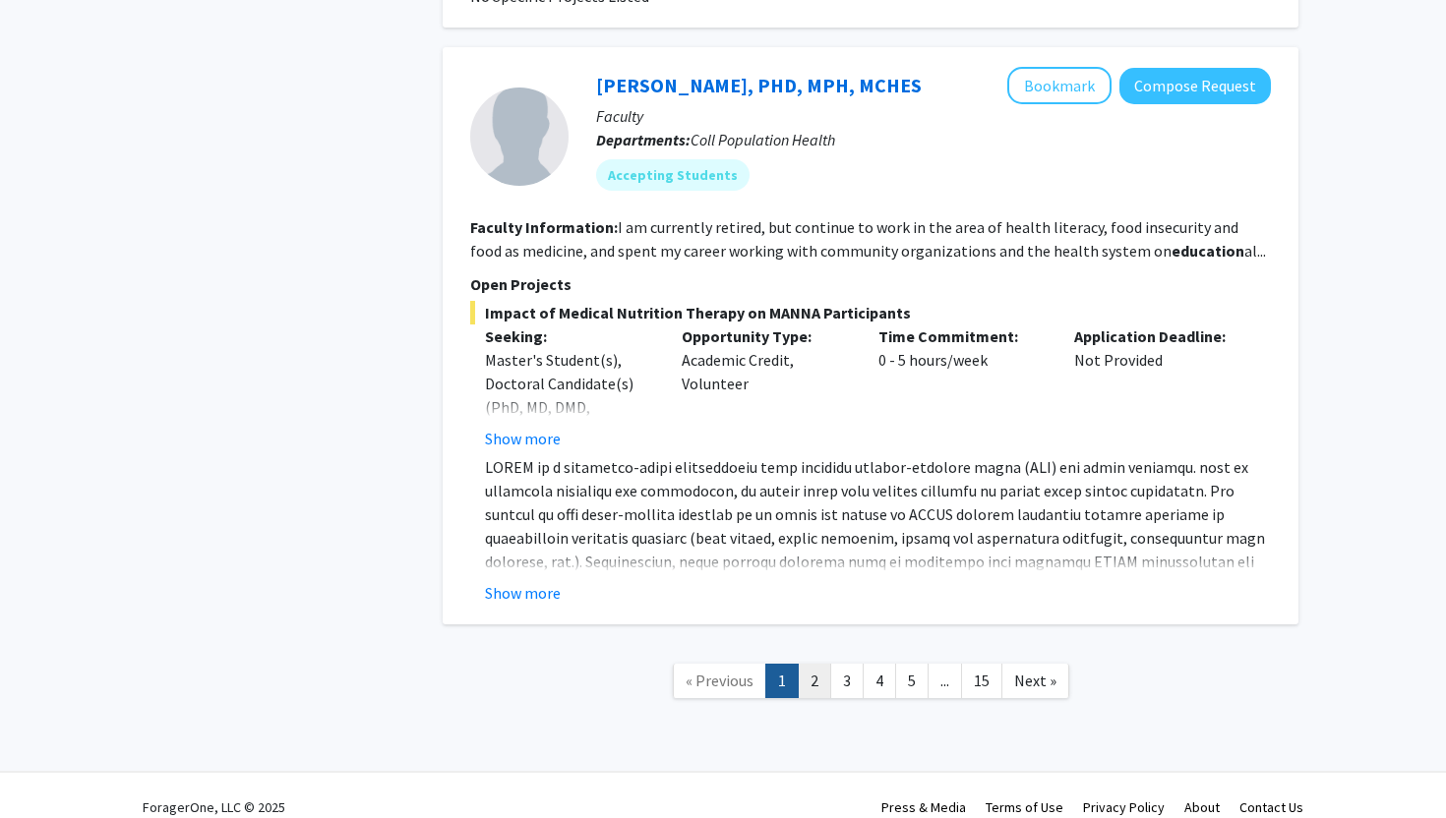
click at [823, 664] on link "2" at bounding box center [814, 681] width 33 height 34
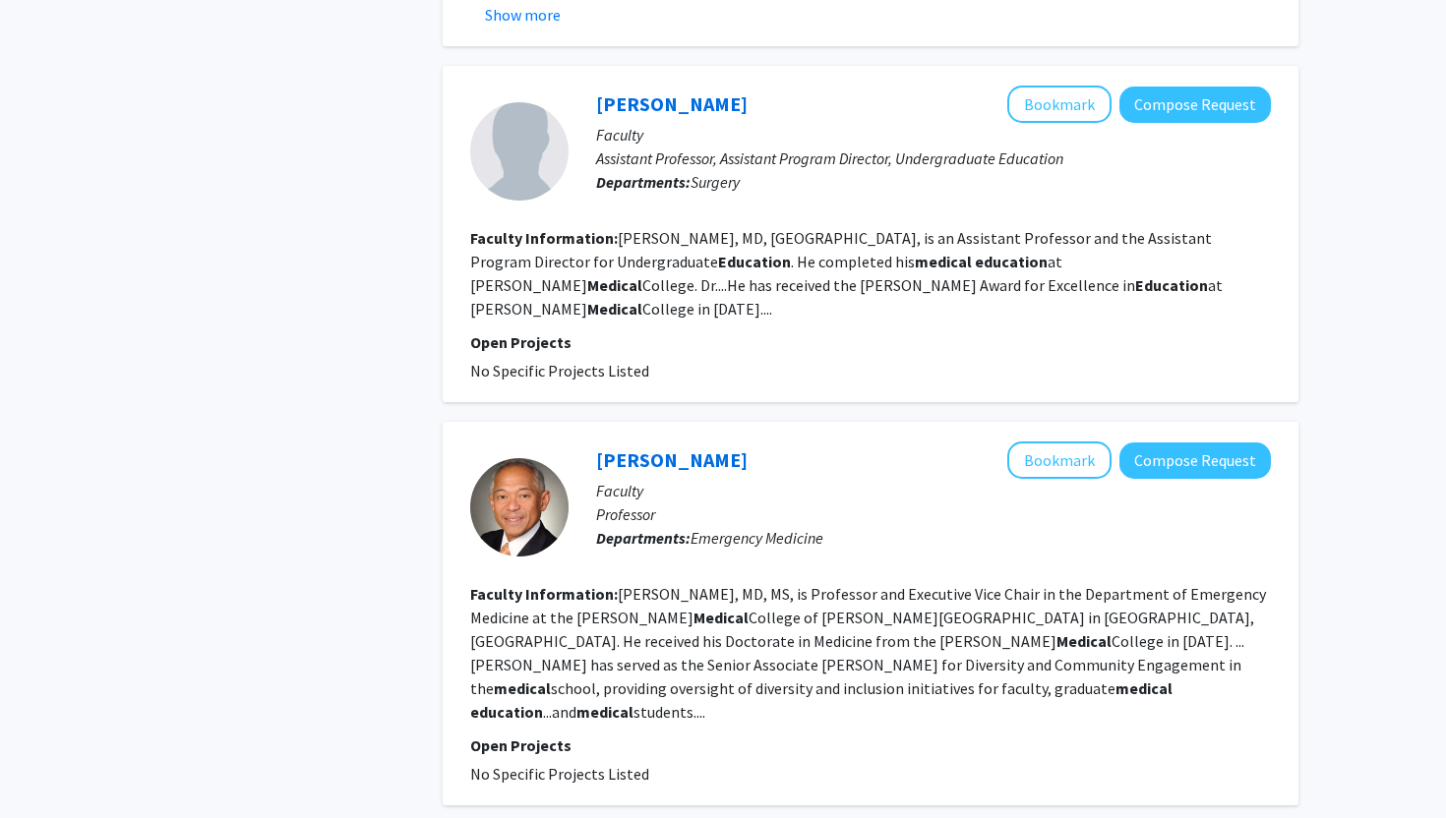
scroll to position [3817, 0]
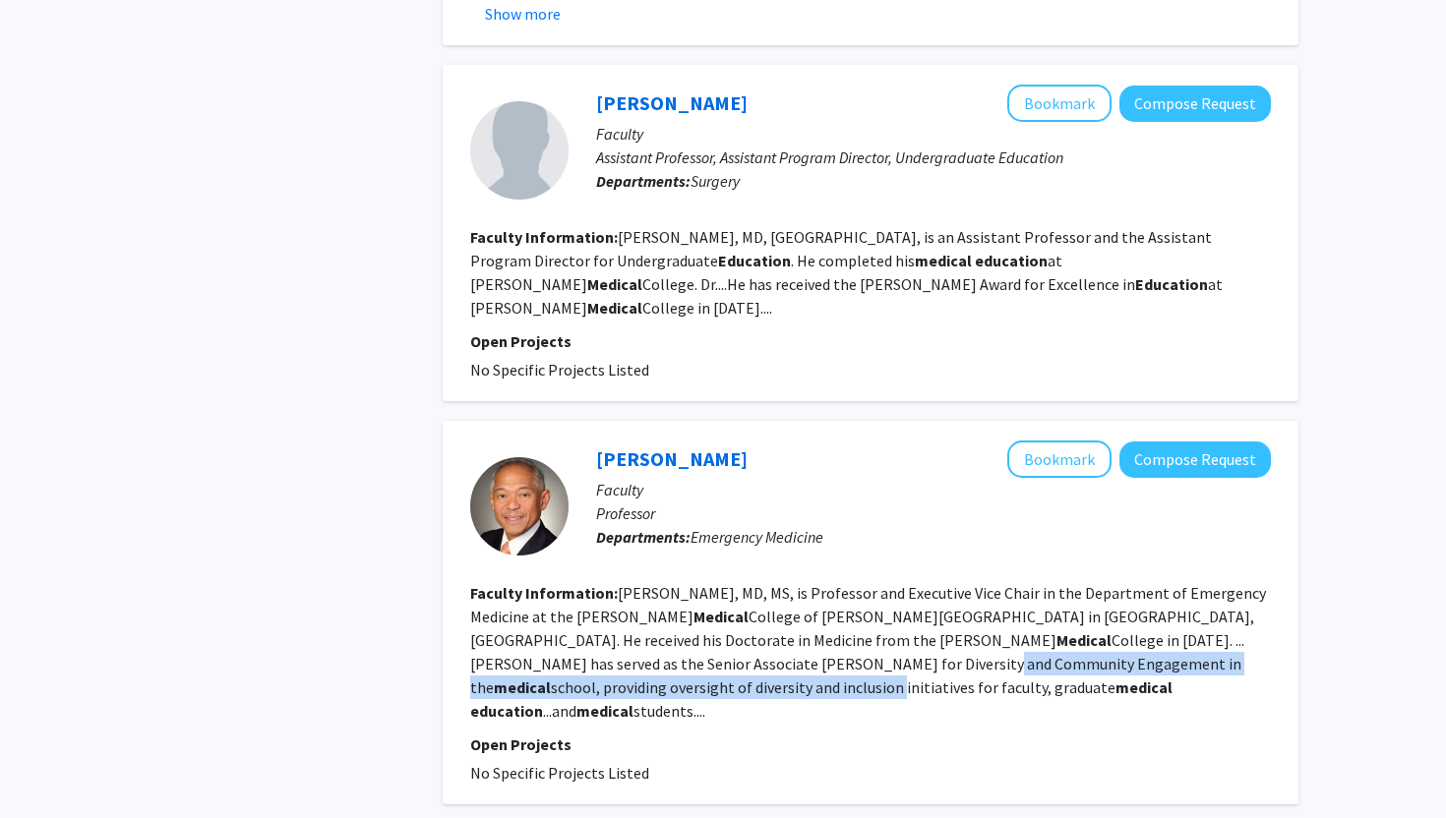
drag, startPoint x: 689, startPoint y: 644, endPoint x: 1120, endPoint y: 644, distance: 430.7
click at [1120, 644] on fg-read-more "[PERSON_NAME], MD, MS, is Professor and Executive Vice Chair in the Department …" at bounding box center [868, 652] width 796 height 138
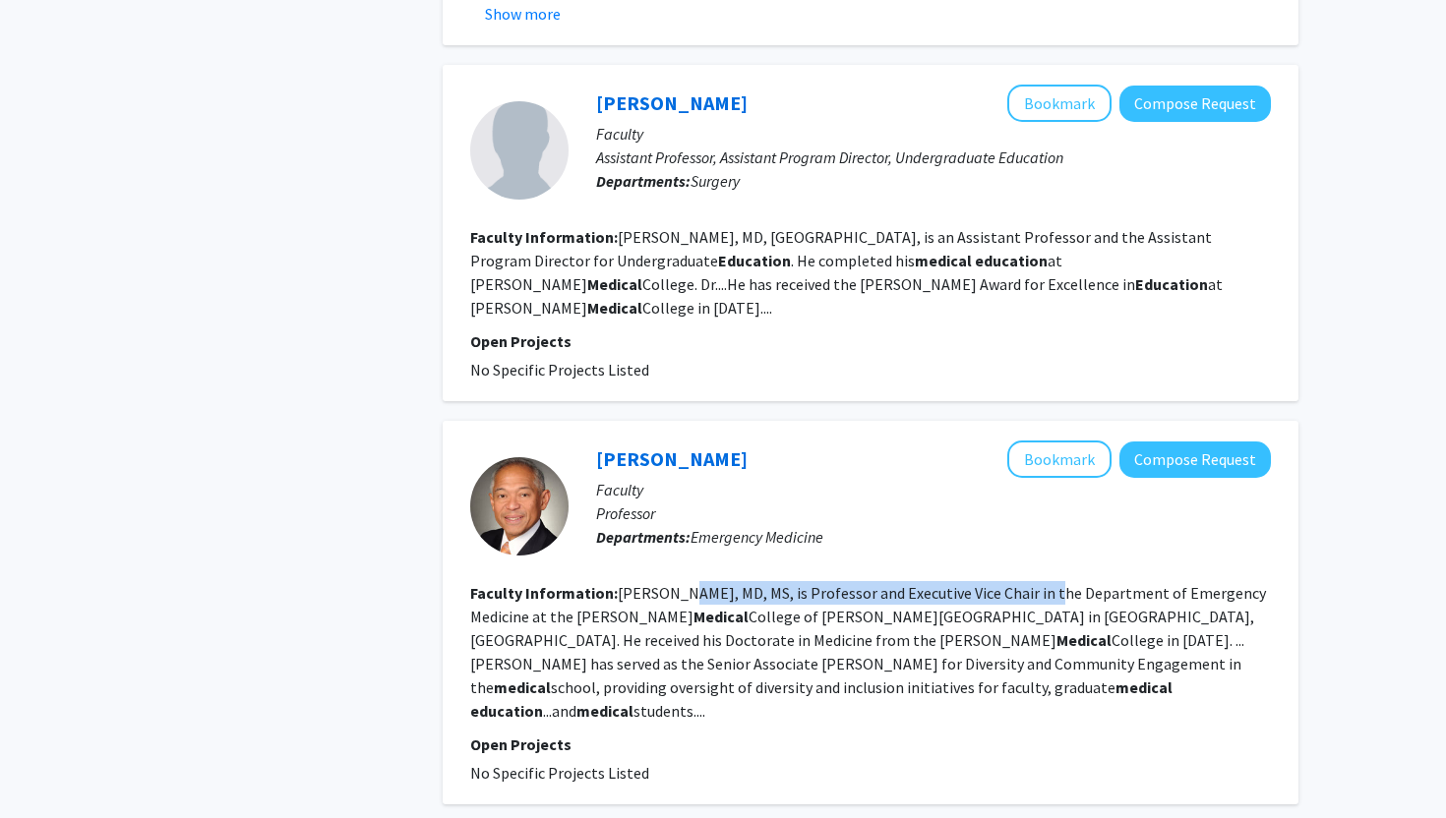
drag, startPoint x: 681, startPoint y: 571, endPoint x: 1039, endPoint y: 571, distance: 358.0
click at [1039, 583] on fg-read-more "[PERSON_NAME], MD, MS, is Professor and Executive Vice Chair in the Department …" at bounding box center [868, 652] width 796 height 138
click at [1038, 583] on fg-read-more "[PERSON_NAME], MD, MS, is Professor and Executive Vice Chair in the Department …" at bounding box center [868, 652] width 796 height 138
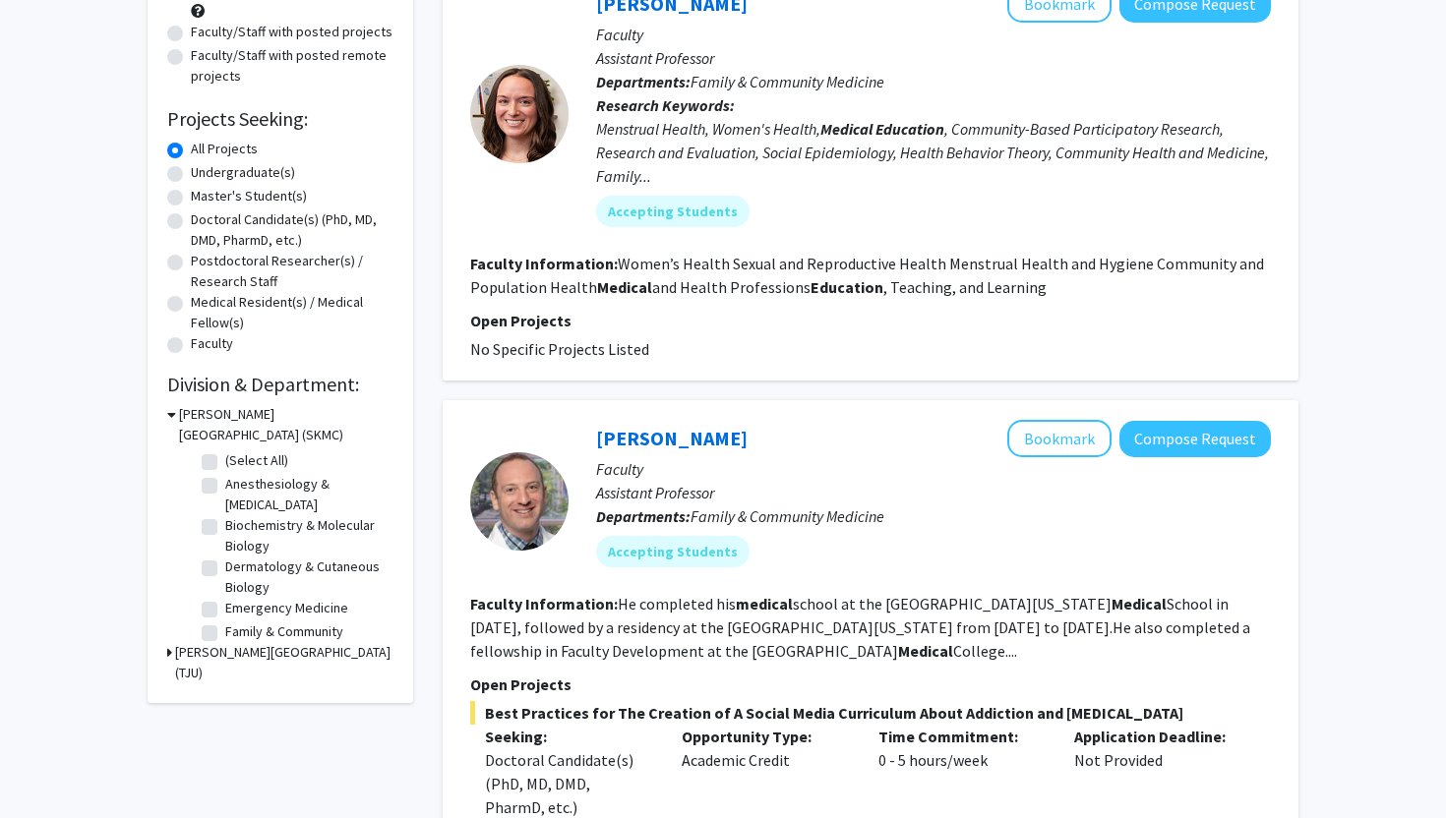
scroll to position [0, 0]
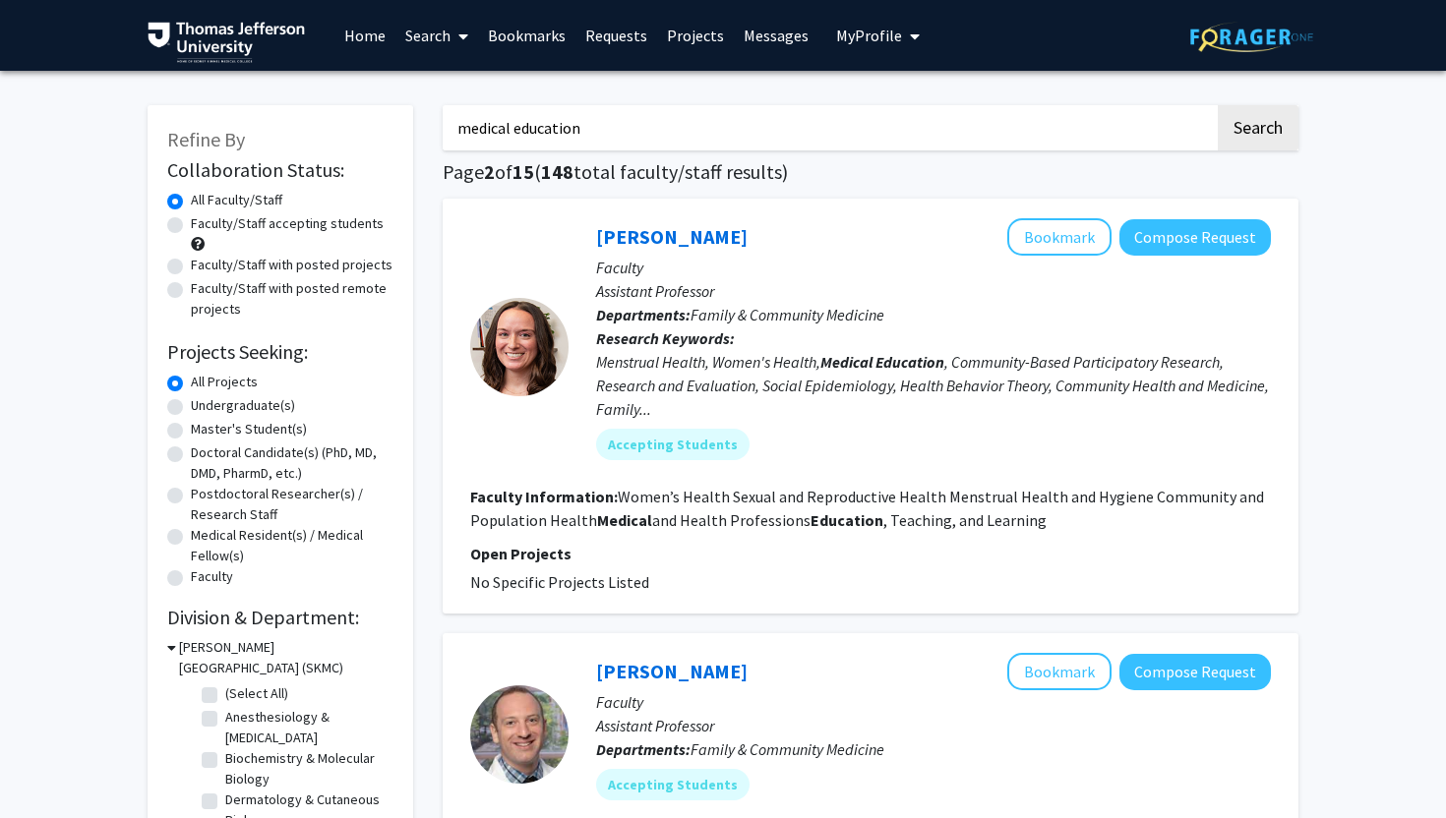
click at [191, 221] on label "Faculty/Staff accepting students" at bounding box center [287, 223] width 193 height 21
click at [191, 221] on input "Faculty/Staff accepting students" at bounding box center [197, 219] width 13 height 13
radio input "true"
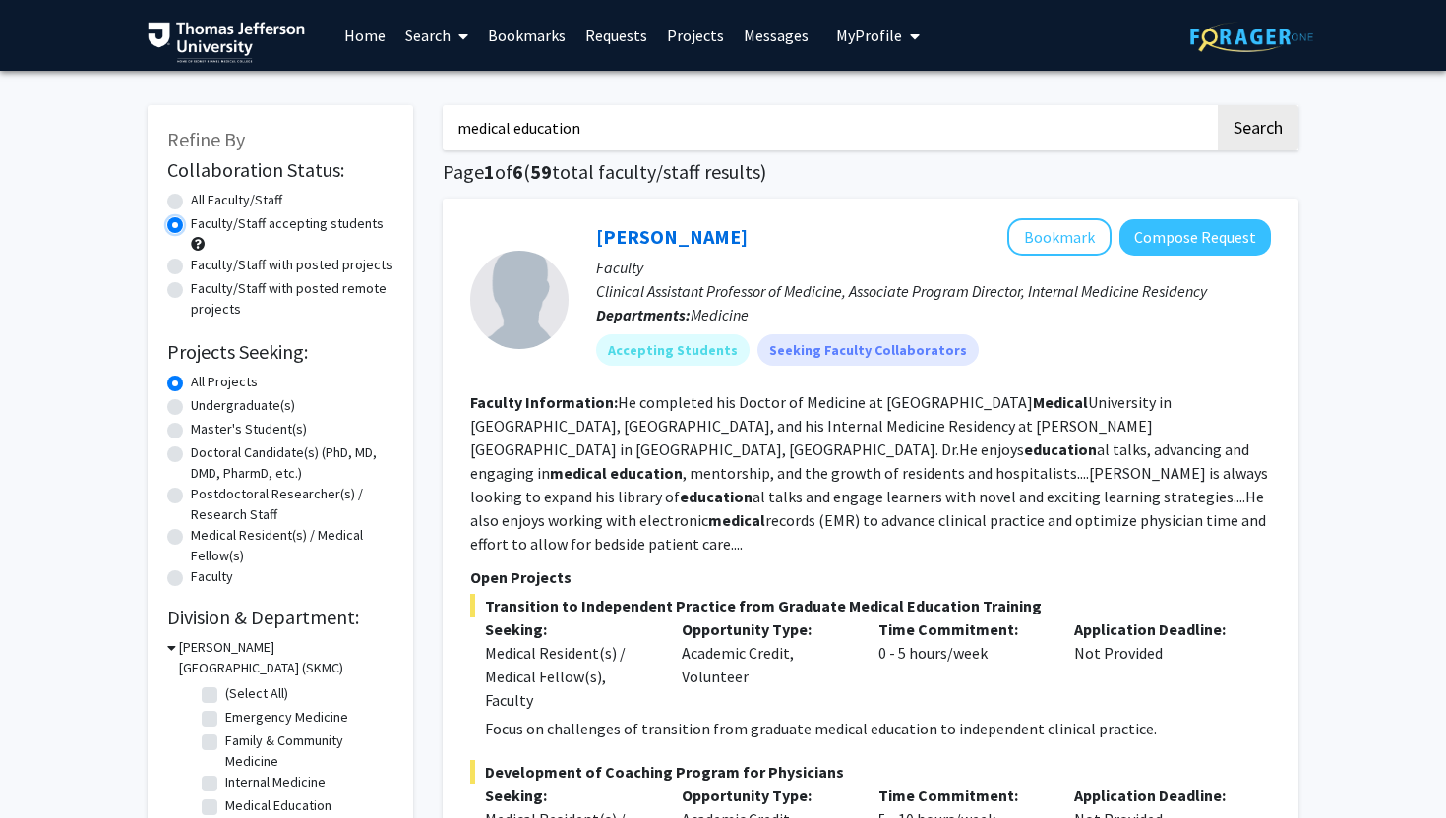
scroll to position [90, 0]
